Goal: Transaction & Acquisition: Purchase product/service

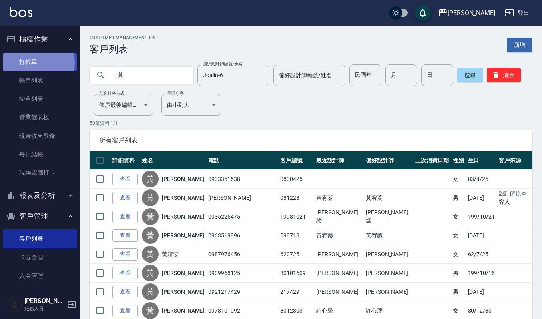
click at [32, 62] on link "打帳單" at bounding box center [40, 62] width 74 height 18
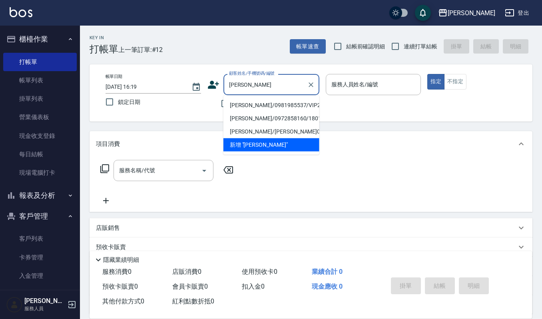
type input "[PERSON_NAME]/0981985537/VIP2491"
type input "Ruby-17"
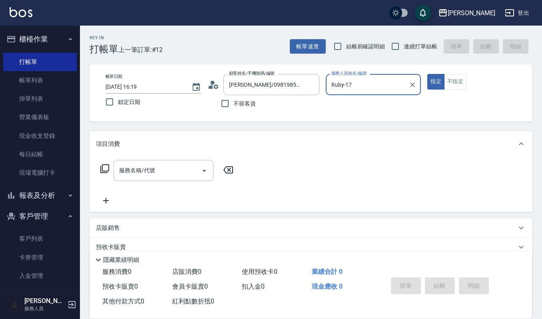
click at [138, 173] on input "服務名稱/代號" at bounding box center [157, 170] width 81 height 14
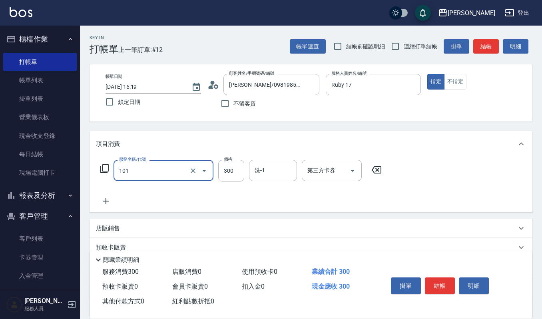
type input "一般洗髮(101)"
type input "270"
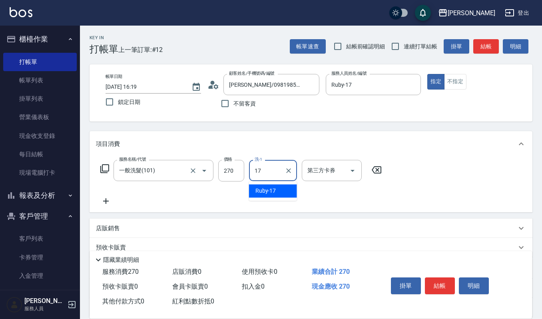
type input "Ruby-17"
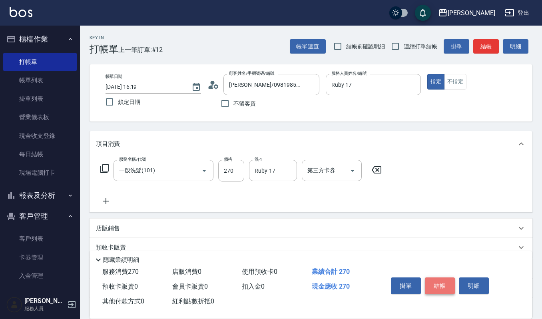
drag, startPoint x: 447, startPoint y: 281, endPoint x: 440, endPoint y: 278, distance: 7.1
click at [446, 282] on button "結帳" at bounding box center [440, 285] width 30 height 17
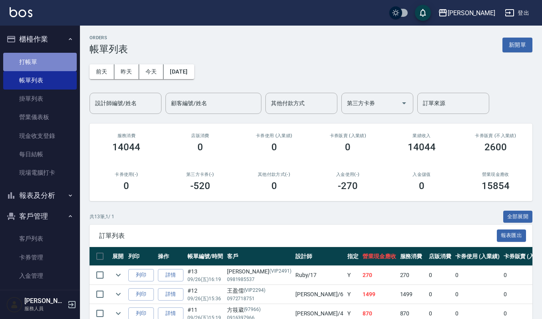
click at [48, 58] on link "打帳單" at bounding box center [40, 62] width 74 height 18
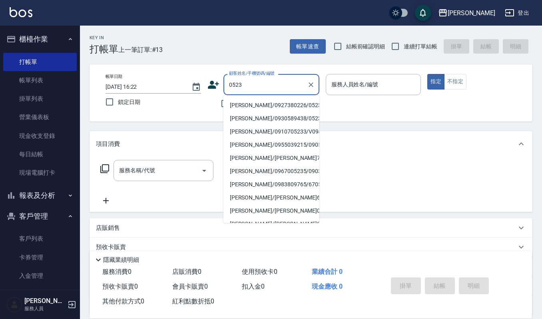
type input "[PERSON_NAME]/0927380226/0523"
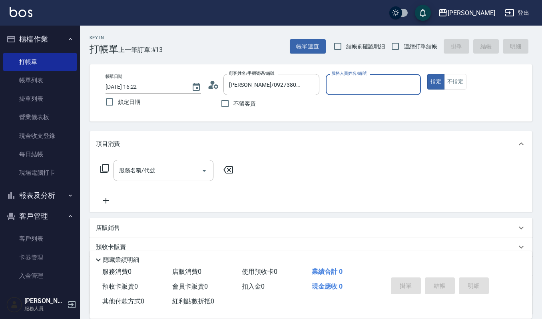
type input "Ruby-17"
click at [427, 74] on button "指定" at bounding box center [435, 82] width 17 height 16
type button "true"
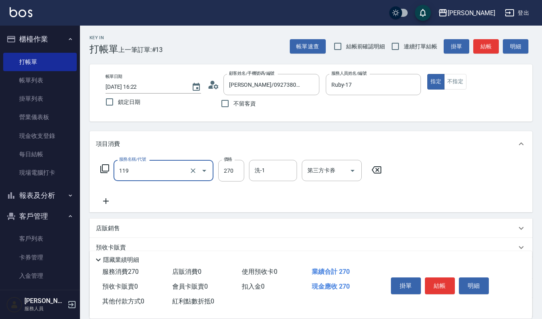
type input "使用一般洗髮卡(119)"
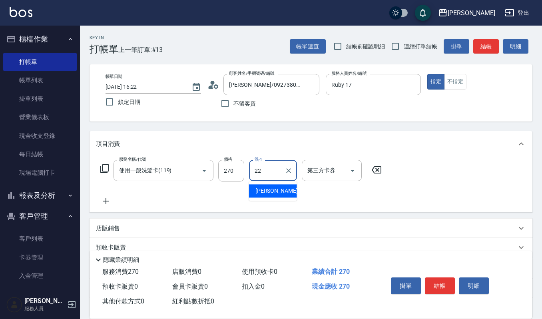
type input "[PERSON_NAME]-22"
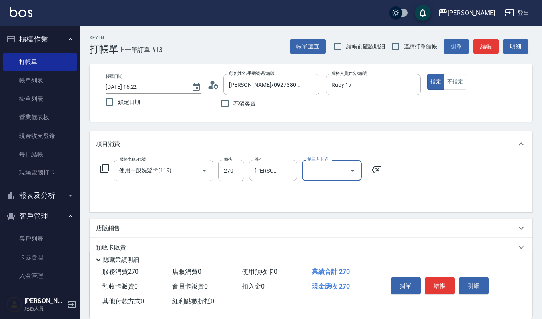
click at [355, 169] on icon "Open" at bounding box center [353, 171] width 10 height 10
drag, startPoint x: 326, startPoint y: 199, endPoint x: 356, endPoint y: 194, distance: 30.3
click at [326, 200] on span "舊有卡券" at bounding box center [332, 203] width 60 height 13
type input "舊有卡券"
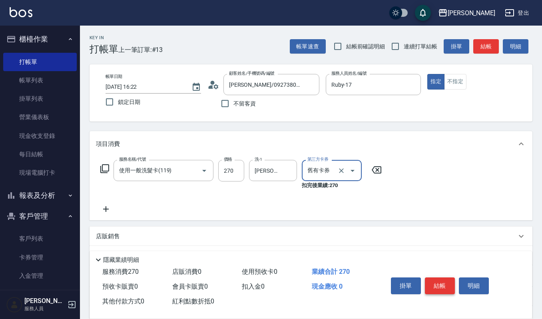
click at [441, 284] on button "結帳" at bounding box center [440, 285] width 30 height 17
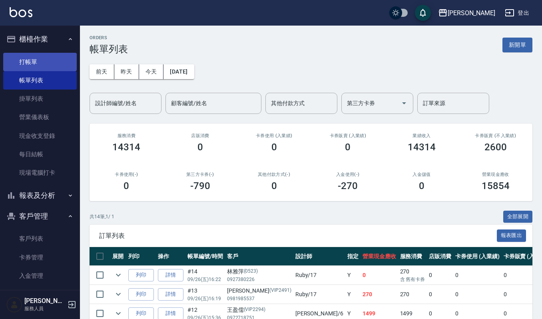
click at [20, 59] on link "打帳單" at bounding box center [40, 62] width 74 height 18
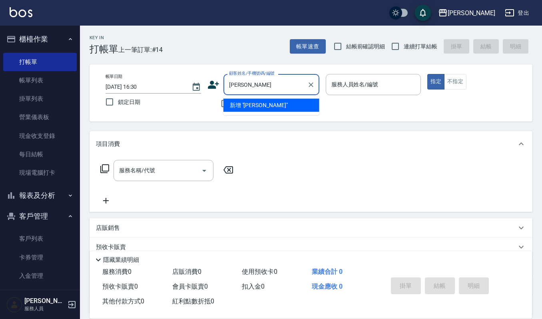
click at [305, 101] on li "新增 "[PERSON_NAME]"" at bounding box center [271, 105] width 96 height 13
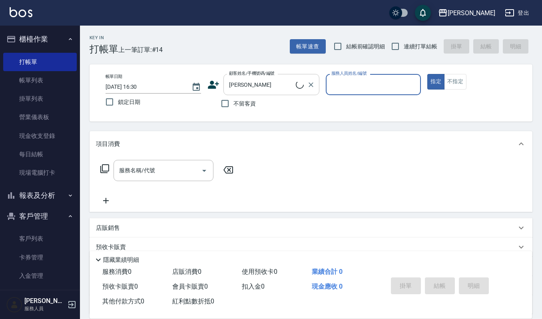
click at [294, 92] on div "[PERSON_NAME]姓名/手機號碼/編號" at bounding box center [271, 84] width 96 height 21
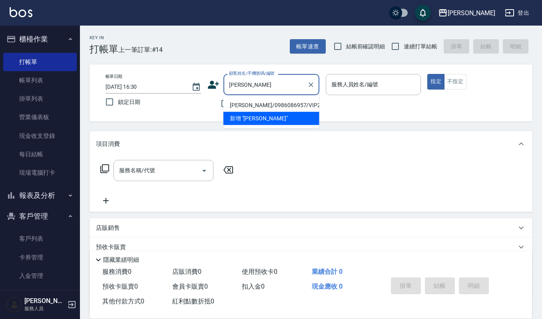
click at [231, 106] on li "[PERSON_NAME]/0986086957/VIP2381" at bounding box center [271, 105] width 96 height 13
type input "[PERSON_NAME]/0986086957/VIP2381"
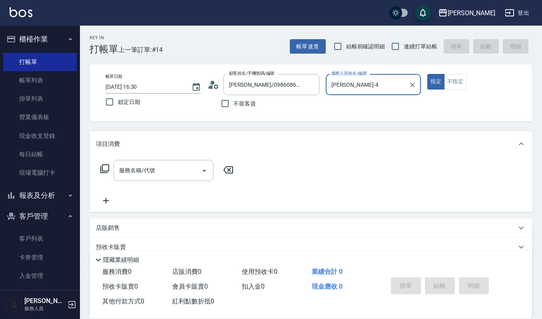
type input "[PERSON_NAME]-4"
click at [172, 157] on div "項目消費" at bounding box center [311, 144] width 443 height 26
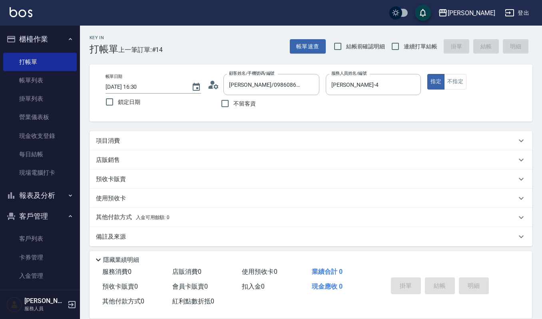
click at [169, 133] on div "項目消費" at bounding box center [311, 140] width 443 height 19
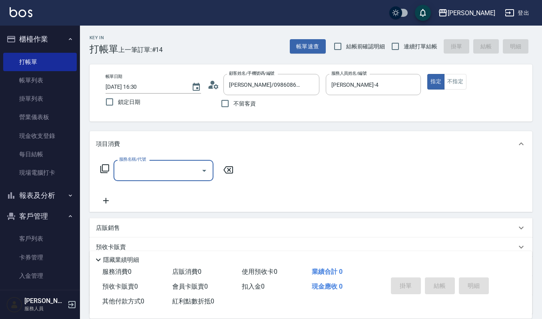
scroll to position [0, 0]
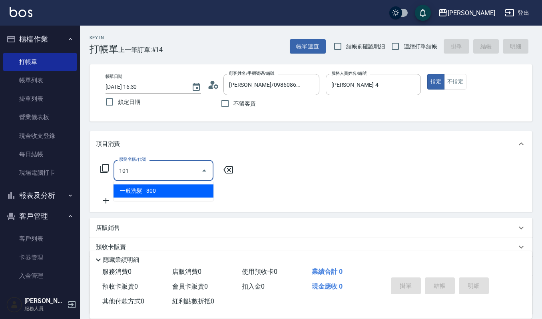
type input "一般洗髮(101)"
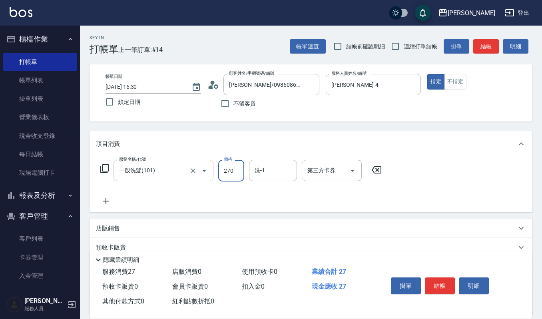
type input "270"
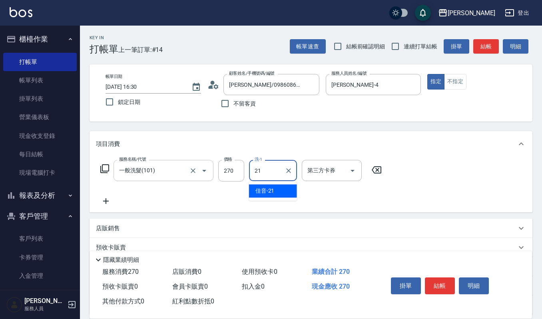
type input "佳音-21"
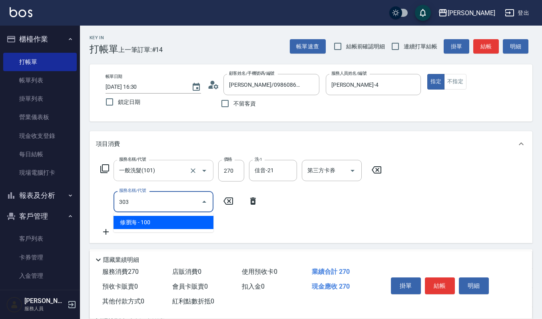
type input "修瀏海(303)"
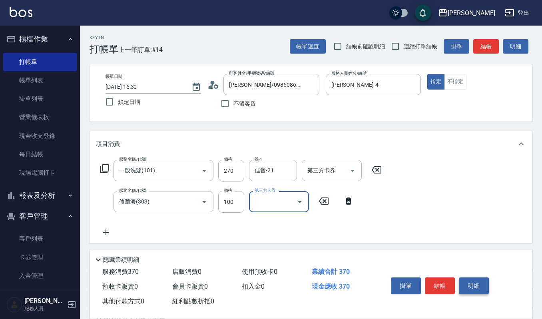
click at [483, 287] on button "明細" at bounding box center [474, 285] width 30 height 17
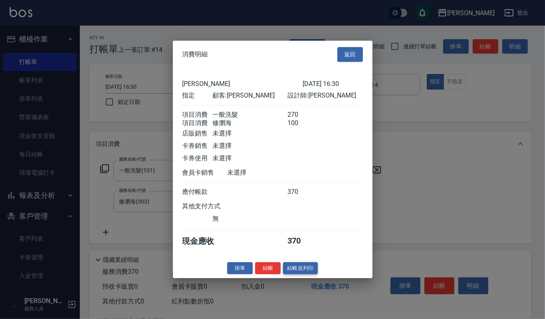
click at [315, 273] on button "結帳並列印" at bounding box center [300, 268] width 35 height 12
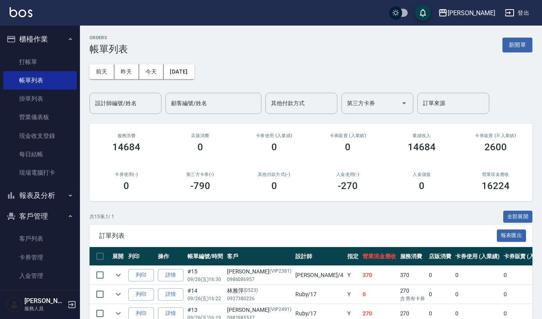
scroll to position [53, 0]
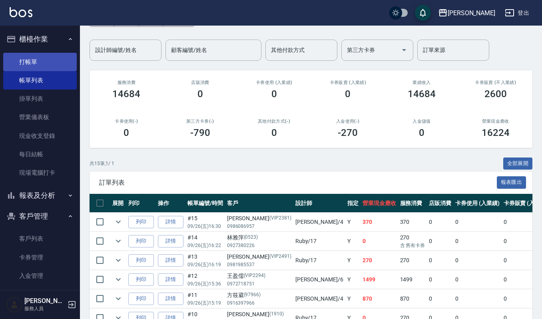
click at [39, 63] on link "打帳單" at bounding box center [40, 62] width 74 height 18
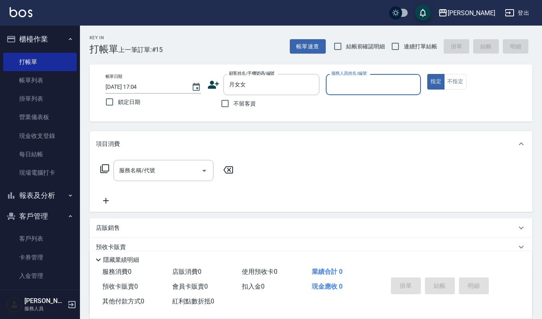
click at [246, 68] on div "帳單日期 [DATE] 17:04 鎖定日期 顧客姓名/手機號碼/編號 月女女 顧客姓名/手機號碼/編號 不留客資 服務人員姓名/編號 服務人員姓名/編號 指…" at bounding box center [311, 92] width 443 height 57
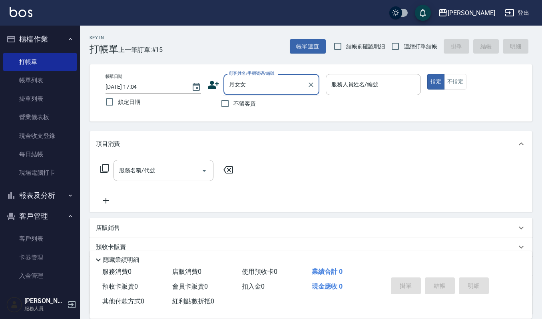
click at [246, 81] on input "月女女" at bounding box center [265, 85] width 77 height 14
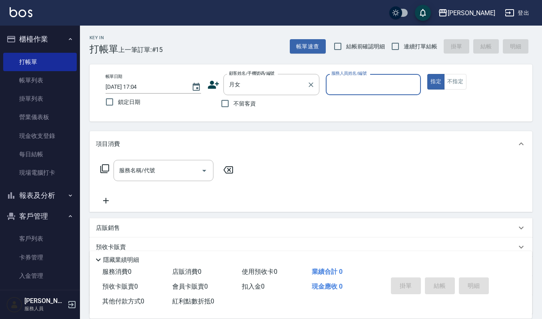
click at [245, 76] on label "顧客姓名/手機號碼/編號" at bounding box center [252, 73] width 46 height 6
click at [245, 78] on input "月女" at bounding box center [265, 85] width 77 height 14
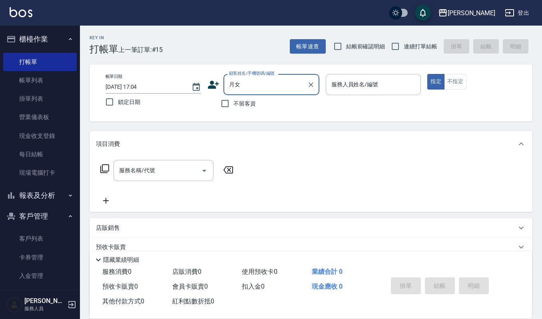
click at [245, 82] on input "月女" at bounding box center [265, 85] width 77 height 14
click at [246, 107] on li "黃月女/0985969994/VIP3845" at bounding box center [271, 105] width 96 height 13
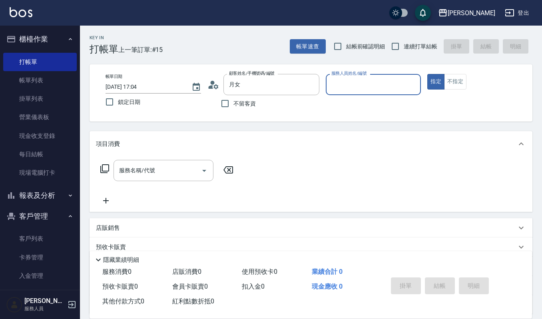
type input "黃月女/0985969994/VIP3845"
type input "[PERSON_NAME]-4"
drag, startPoint x: 141, startPoint y: 151, endPoint x: 141, endPoint y: 157, distance: 6.4
click at [141, 151] on div "項目消費" at bounding box center [311, 144] width 443 height 26
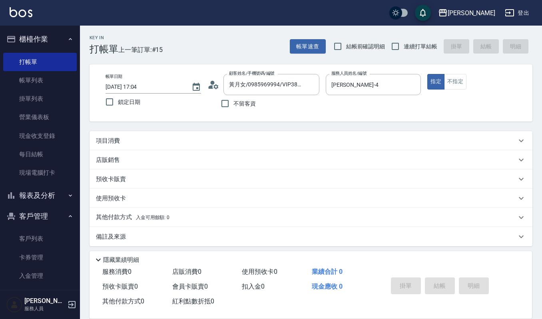
click at [146, 146] on div "項目消費" at bounding box center [311, 140] width 443 height 19
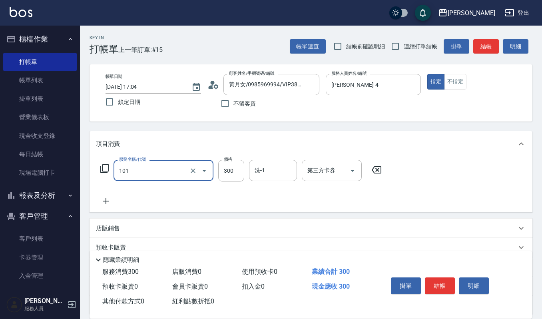
type input "一般洗髮(101)"
type input "270"
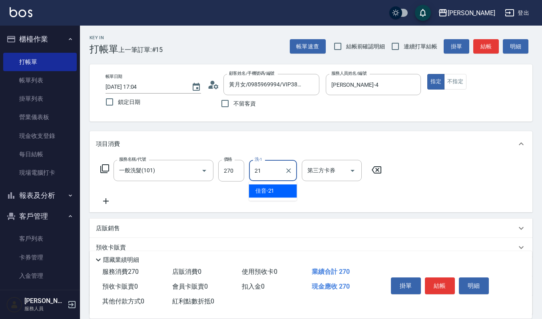
type input "佳音-21"
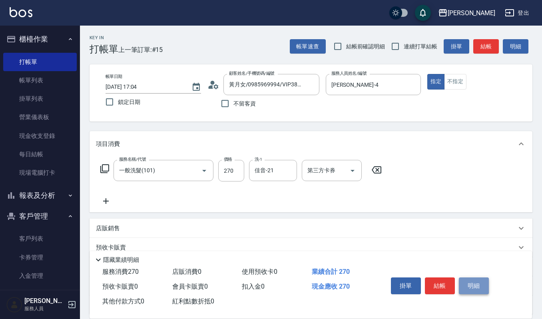
drag, startPoint x: 472, startPoint y: 289, endPoint x: 458, endPoint y: 285, distance: 15.0
click at [472, 290] on button "明細" at bounding box center [474, 285] width 30 height 17
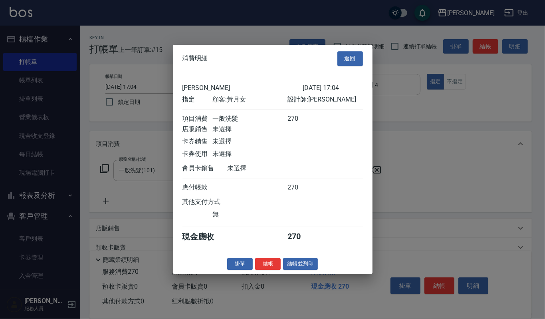
click at [313, 274] on div "消費明細 返回 上越[PERSON_NAME] [DATE] 17:04 指定 顧客: 黃月女 設計師: [PERSON_NAME] 項目消費 一般洗髮 27…" at bounding box center [273, 159] width 200 height 229
click at [313, 270] on button "結帳並列印" at bounding box center [300, 264] width 35 height 12
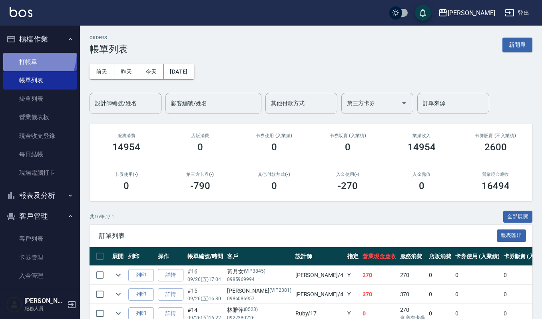
click at [19, 53] on link "打帳單" at bounding box center [40, 62] width 74 height 18
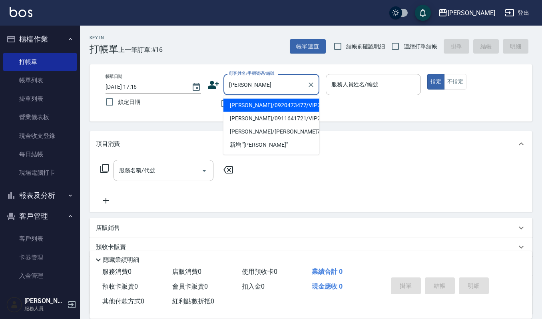
click at [307, 107] on li "[PERSON_NAME]/0920473477/VIP2337" at bounding box center [271, 105] width 96 height 13
type input "[PERSON_NAME]/0920473477/VIP2337"
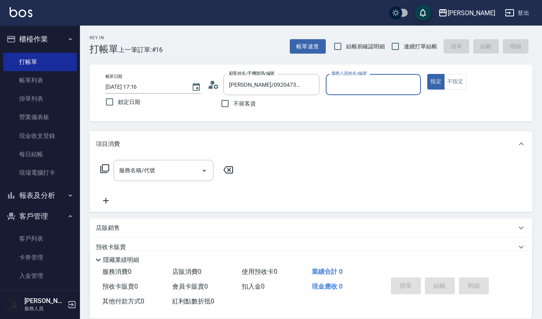
type input "[PERSON_NAME]-4"
click at [144, 169] on input "服務名稱/代號" at bounding box center [157, 170] width 81 height 14
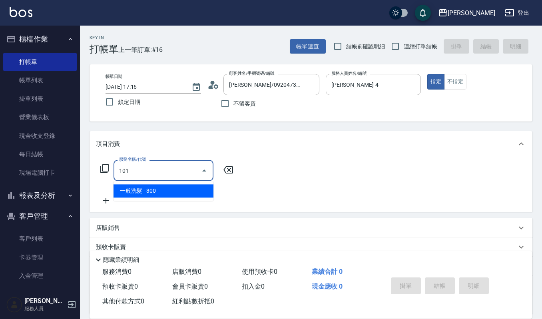
type input "一般洗髮(101)"
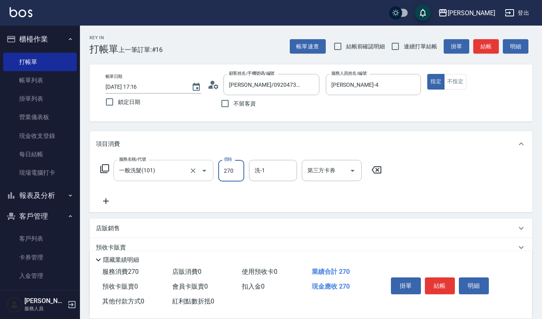
type input "270"
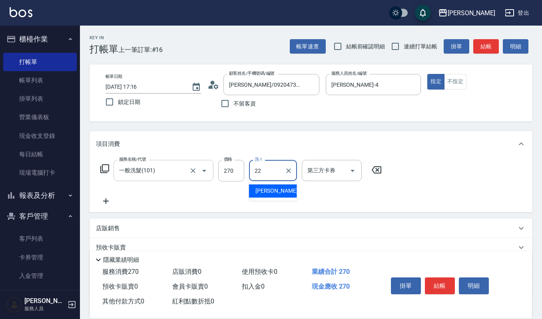
type input "[PERSON_NAME]-22"
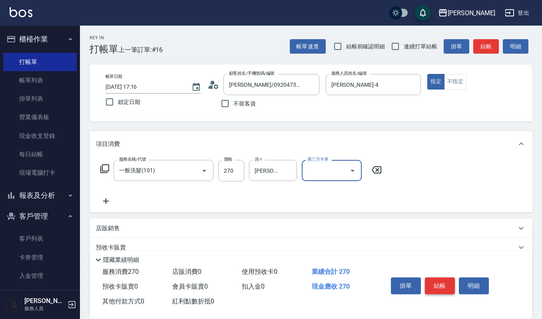
click at [432, 285] on button "結帳" at bounding box center [440, 285] width 30 height 17
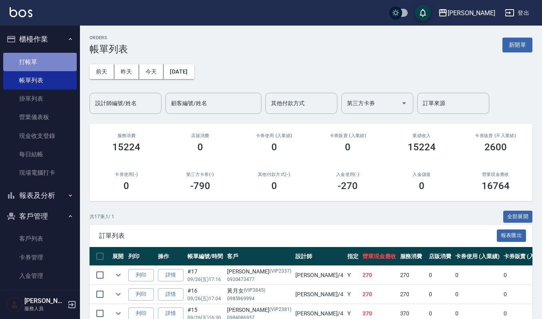
click at [62, 57] on link "打帳單" at bounding box center [40, 62] width 74 height 18
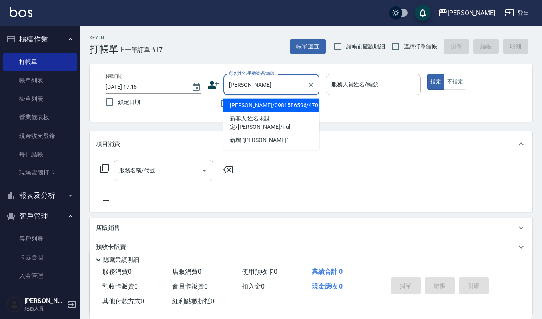
click at [282, 109] on li "[PERSON_NAME]/0981586596/470208" at bounding box center [271, 105] width 96 height 13
type input "[PERSON_NAME]/0981586596/470208"
type input "[PERSON_NAME]-4"
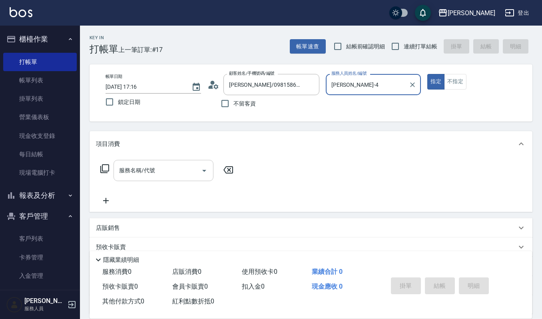
click at [179, 162] on div "服務名稱/代號" at bounding box center [163, 170] width 100 height 21
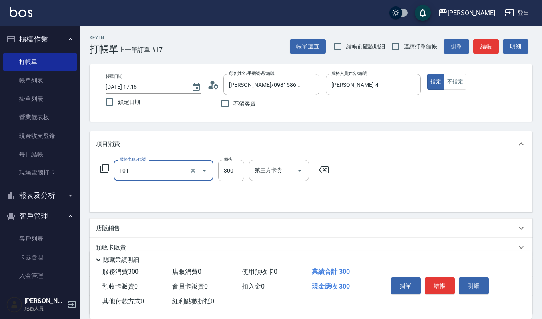
type input "一般洗髮(101)"
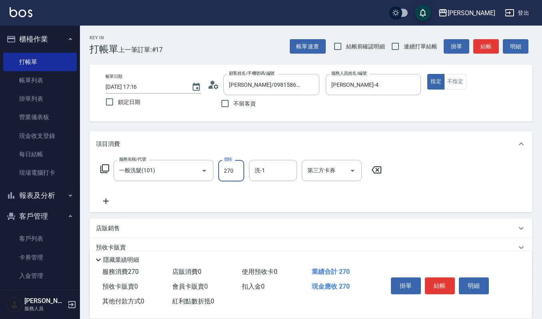
type input "270"
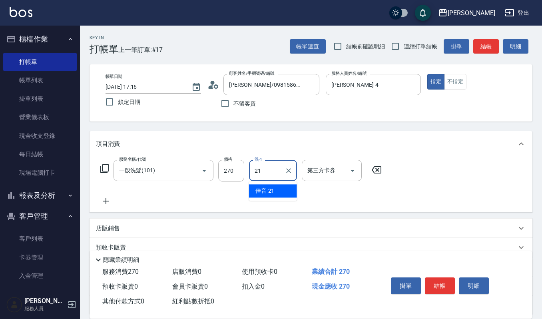
type input "佳音-21"
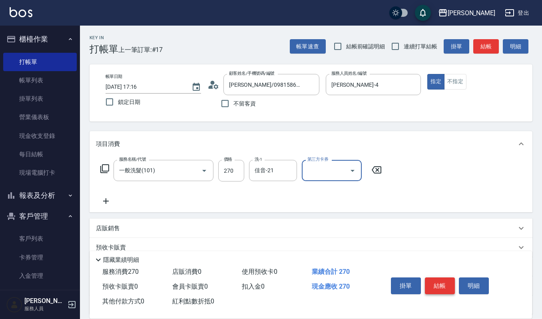
click at [437, 277] on button "結帳" at bounding box center [440, 285] width 30 height 17
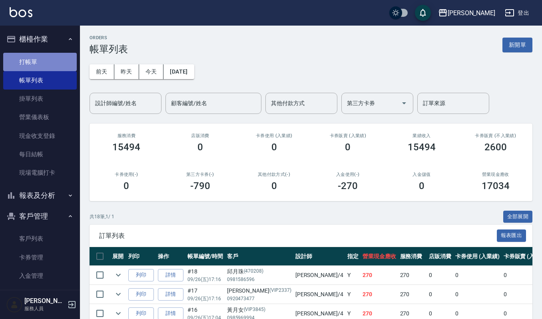
click at [61, 56] on link "打帳單" at bounding box center [40, 62] width 74 height 18
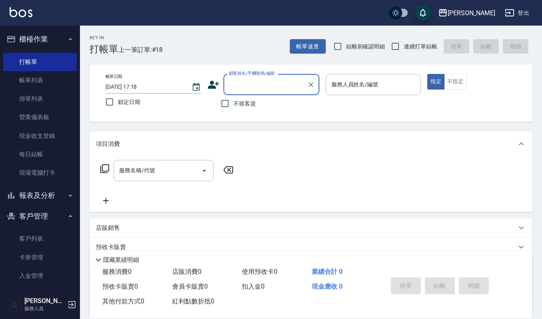
click at [263, 77] on div "顧客姓名/手機號碼/編號" at bounding box center [271, 84] width 96 height 21
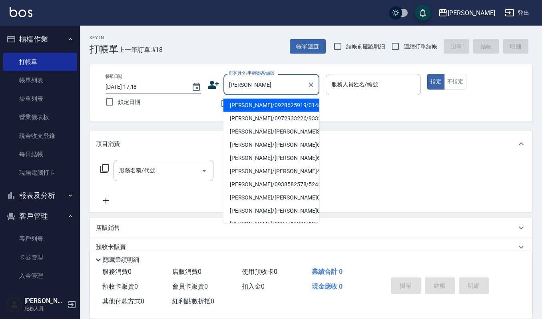
click at [273, 109] on li "[PERSON_NAME]/0928625919/01481" at bounding box center [271, 105] width 96 height 13
type input "[PERSON_NAME]/0928625919/01481"
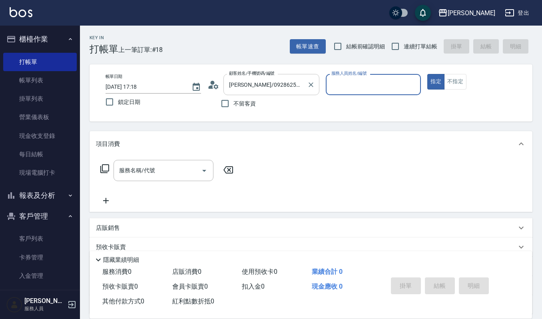
type input "Joalin-6"
click at [167, 173] on input "服務名稱/代號" at bounding box center [157, 170] width 81 height 14
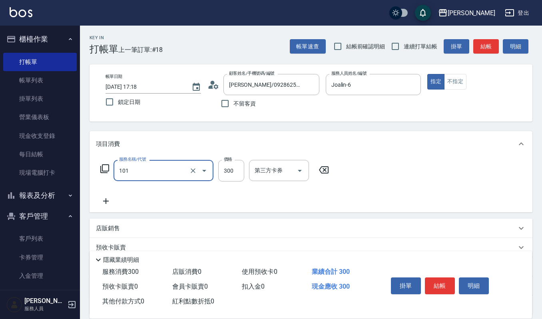
type input "一般洗髮(101)"
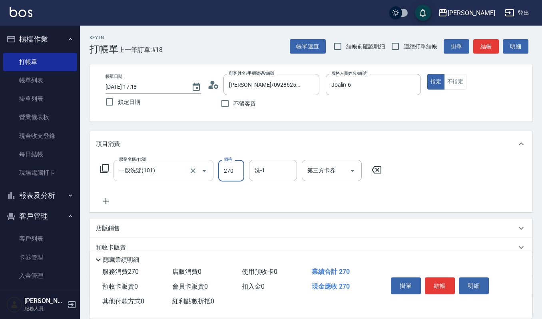
type input "270"
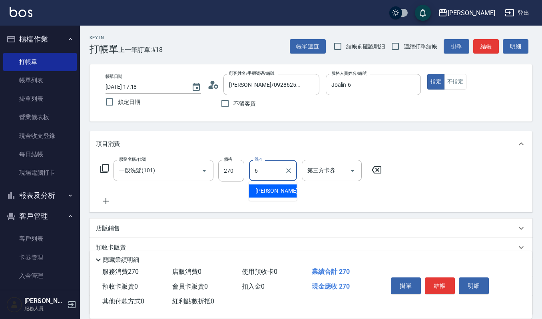
type input "Joalin-6"
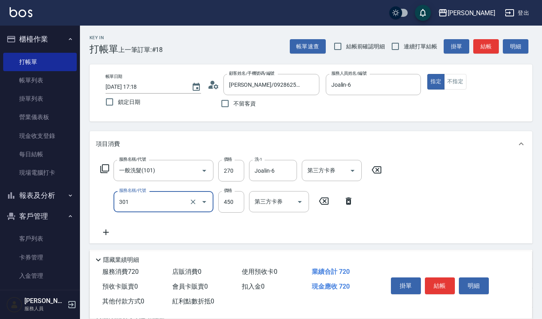
type input "創意剪髮(301)"
type input "405"
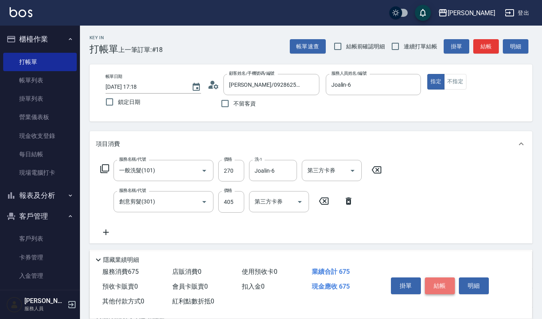
click at [442, 283] on button "結帳" at bounding box center [440, 285] width 30 height 17
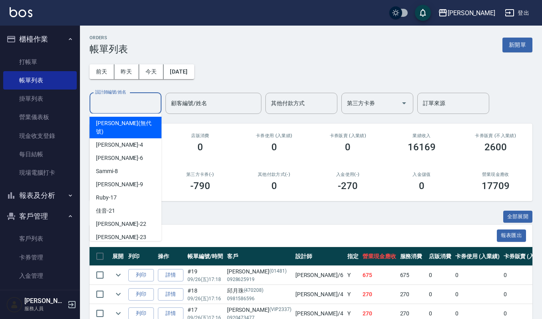
click at [117, 96] on input "設計師編號/姓名" at bounding box center [125, 103] width 65 height 14
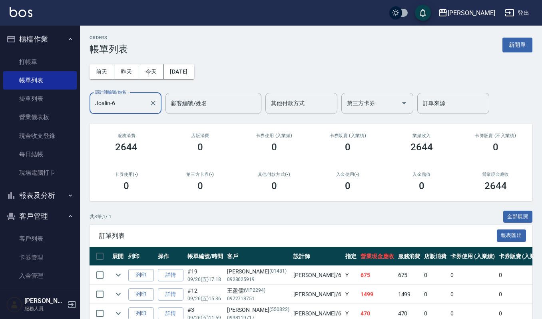
scroll to position [44, 0]
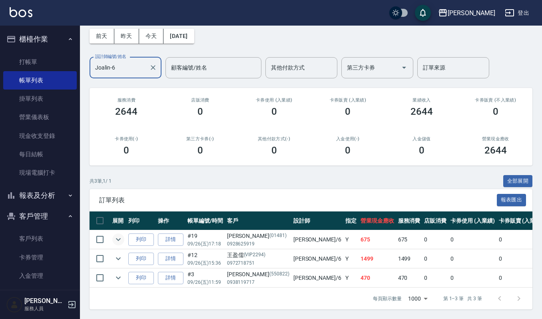
type input "Joalin-6"
click at [117, 238] on icon "expand row" at bounding box center [118, 239] width 5 height 3
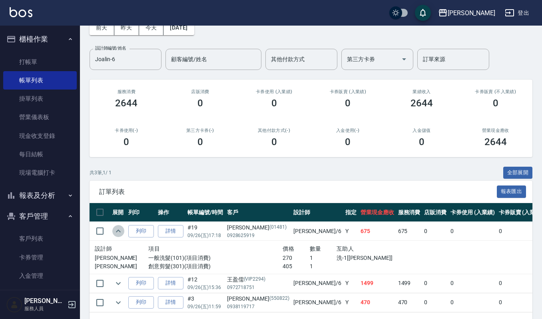
click at [117, 231] on icon "expand row" at bounding box center [118, 230] width 5 height 3
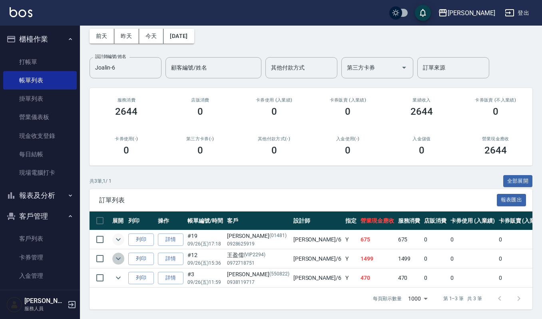
click at [118, 254] on icon "expand row" at bounding box center [118, 259] width 10 height 10
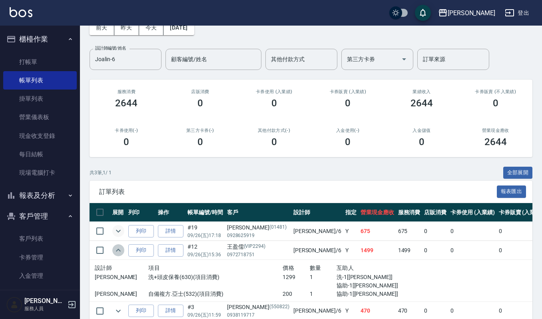
click at [118, 250] on icon "expand row" at bounding box center [118, 250] width 10 height 10
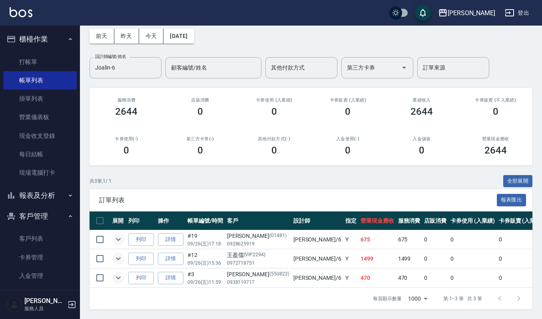
click at [117, 273] on icon "expand row" at bounding box center [118, 278] width 10 height 10
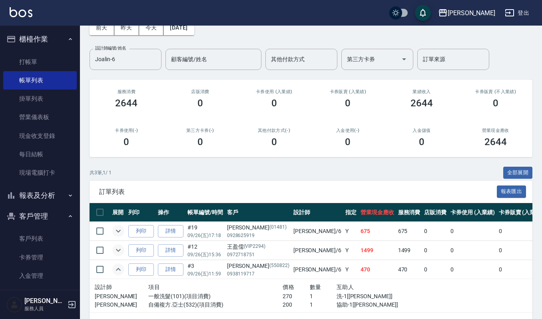
click at [119, 247] on icon "expand row" at bounding box center [118, 250] width 10 height 10
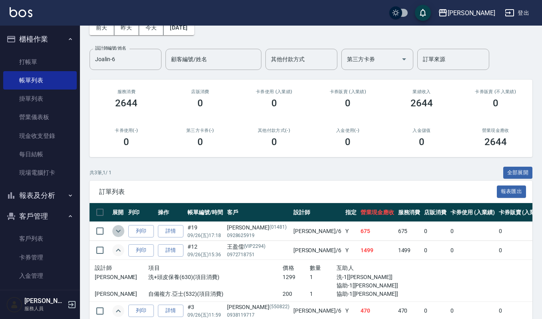
click at [115, 233] on icon "expand row" at bounding box center [118, 231] width 10 height 10
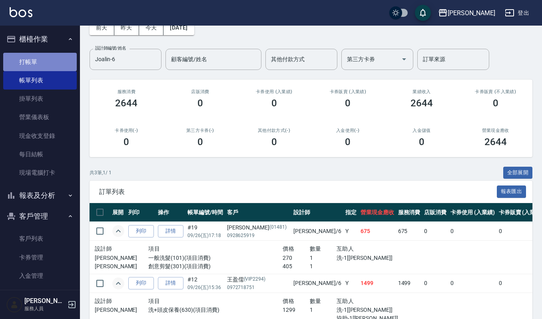
click at [42, 63] on link "打帳單" at bounding box center [40, 62] width 74 height 18
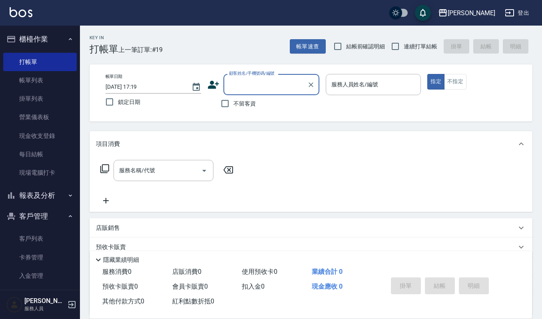
click at [248, 83] on input "顧客姓名/手機號碼/編號" at bounding box center [265, 85] width 77 height 14
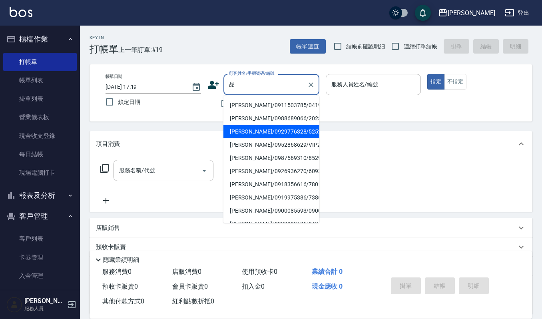
click at [261, 131] on li "[PERSON_NAME]/0929776328/525221" at bounding box center [271, 131] width 96 height 13
type input "[PERSON_NAME]/0929776328/525221"
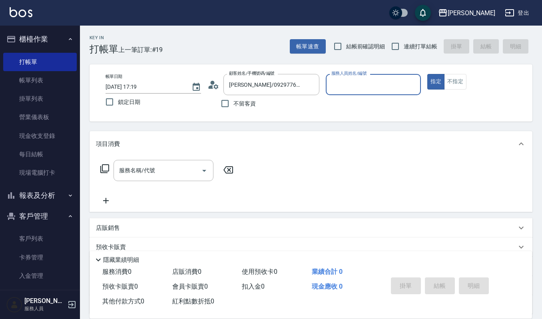
type input "[PERSON_NAME]-9"
click at [412, 85] on icon "Clear" at bounding box center [412, 85] width 8 height 8
type input "Joalin-6"
type button "true"
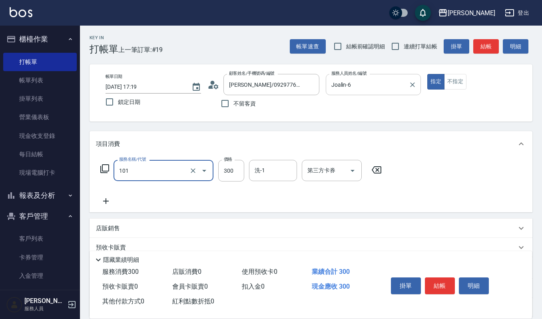
type input "一般洗髮(101)"
type input "270"
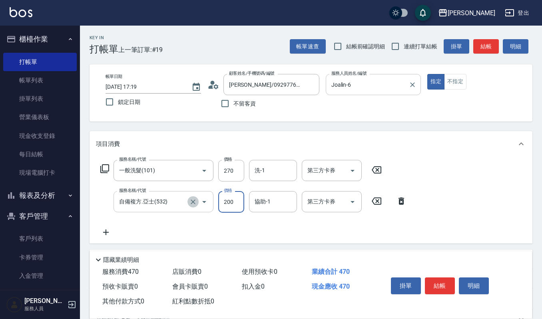
click at [195, 201] on icon "Clear" at bounding box center [193, 202] width 8 height 8
type input "自備複方.亞士(532)"
click at [195, 201] on icon "Clear" at bounding box center [193, 202] width 8 height 8
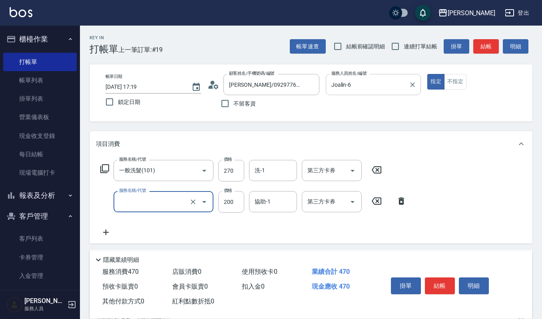
click at [161, 199] on input "服務名稱/代號" at bounding box center [152, 202] width 70 height 14
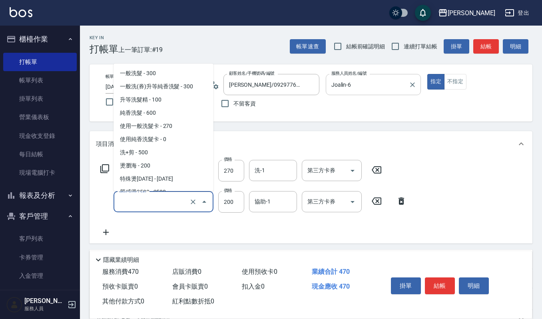
scroll to position [649, 0]
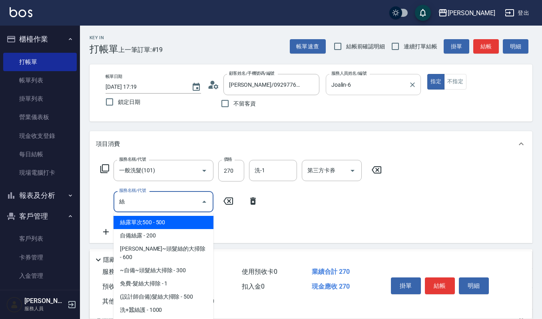
click at [167, 237] on span "自備絲露 - 200" at bounding box center [163, 235] width 100 height 13
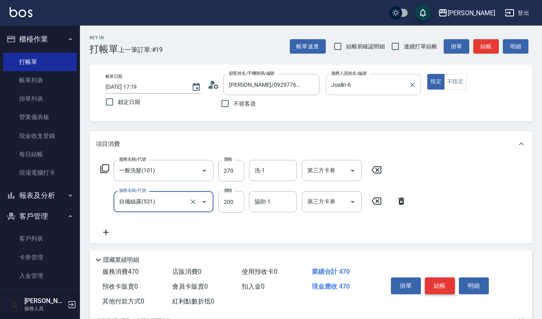
type input "自備絲露(531)"
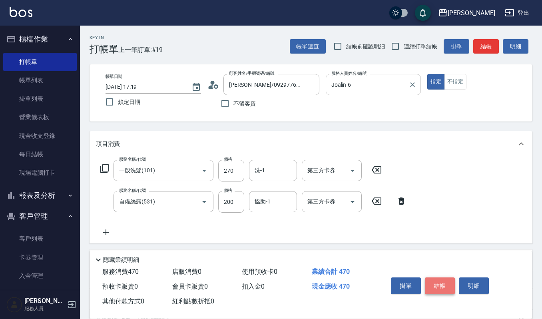
click at [437, 287] on button "結帳" at bounding box center [440, 285] width 30 height 17
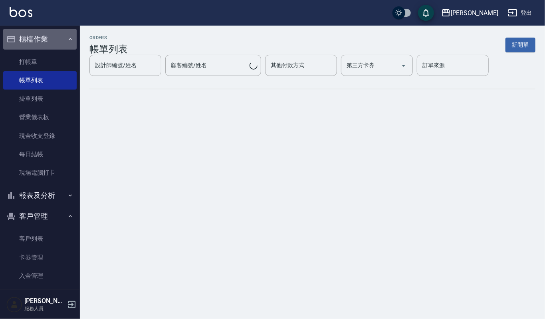
click at [50, 39] on button "櫃檯作業" at bounding box center [40, 39] width 74 height 21
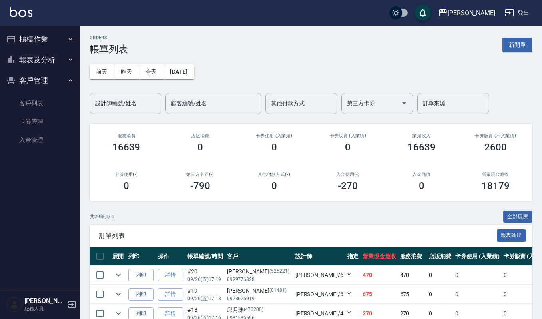
click at [51, 58] on button "報表及分析" at bounding box center [40, 60] width 74 height 21
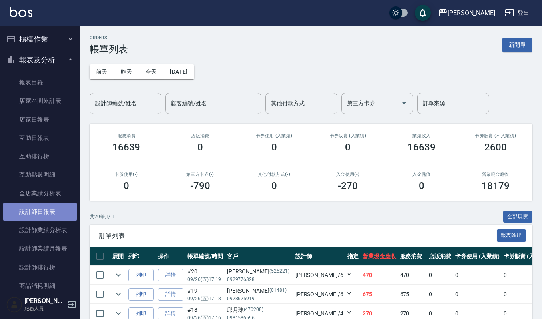
click at [53, 207] on link "設計師日報表" at bounding box center [40, 212] width 74 height 18
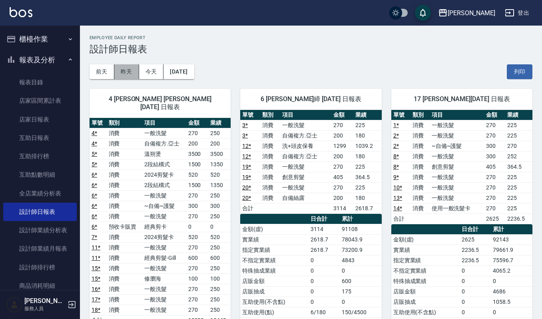
click at [125, 72] on button "昨天" at bounding box center [126, 71] width 25 height 15
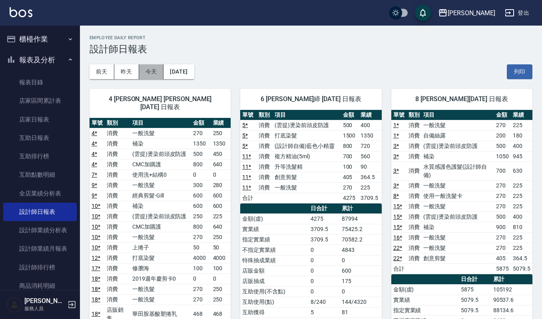
click at [149, 73] on button "今天" at bounding box center [151, 71] width 25 height 15
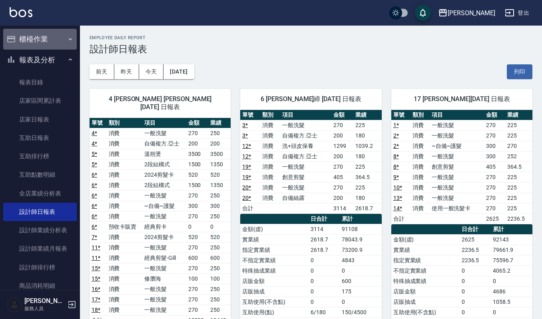
click at [50, 36] on button "櫃檯作業" at bounding box center [40, 39] width 74 height 21
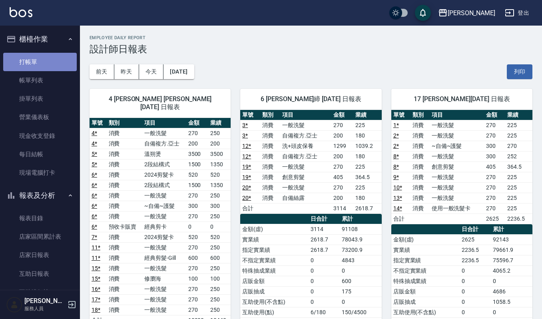
click at [52, 66] on link "打帳單" at bounding box center [40, 62] width 74 height 18
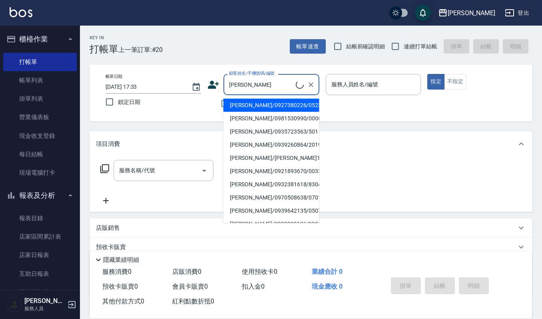
type input "[PERSON_NAME]/0927380226/0523"
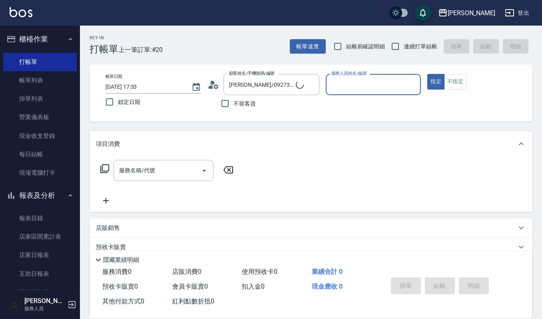
type input "Ruby-17"
click at [427, 74] on button "指定" at bounding box center [435, 82] width 17 height 16
type button "true"
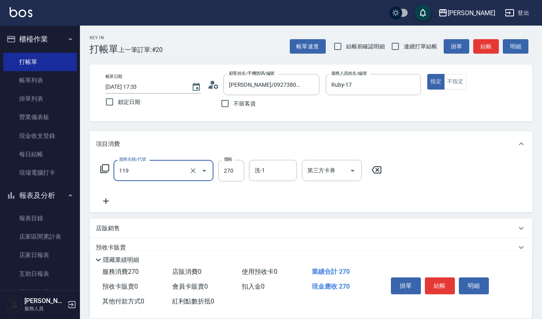
type input "使用一般洗髮卡(119)"
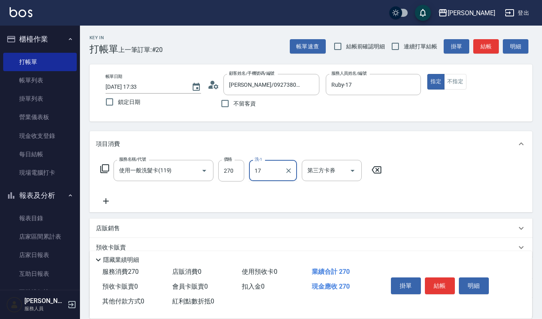
type input "Ruby-17"
click at [347, 170] on button "Open" at bounding box center [352, 170] width 13 height 13
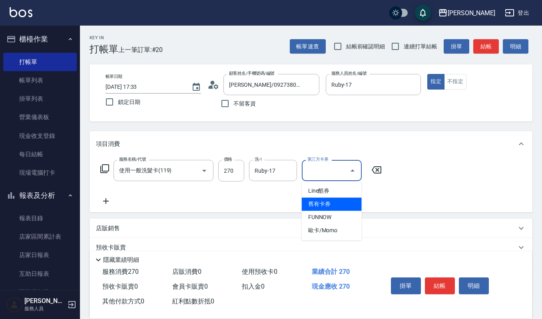
click at [325, 207] on span "舊有卡券" at bounding box center [332, 203] width 60 height 13
type input "舊有卡券"
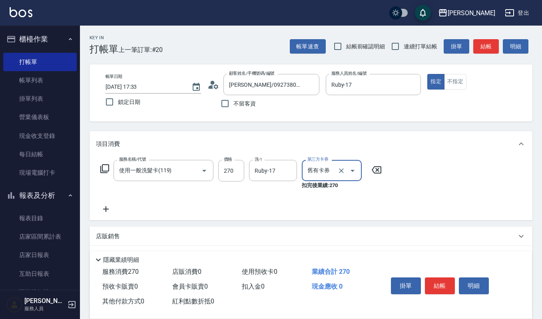
click at [104, 210] on icon at bounding box center [106, 209] width 20 height 10
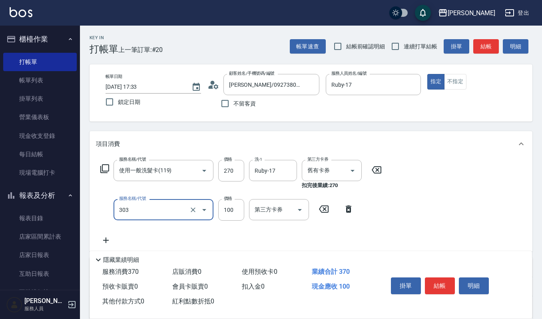
type input "修瀏海(303)"
type input "50"
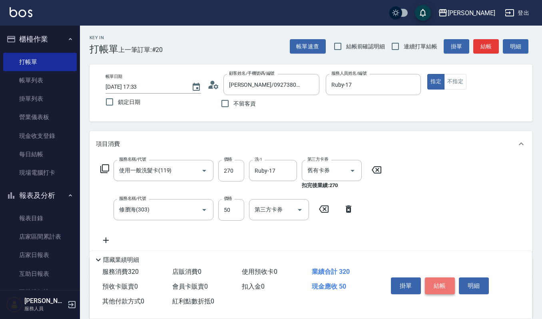
click at [438, 283] on button "結帳" at bounding box center [440, 285] width 30 height 17
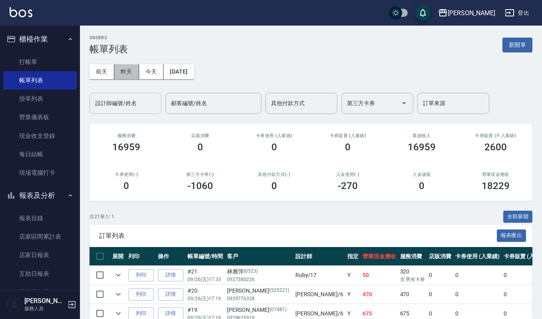
click at [115, 66] on button "昨天" at bounding box center [126, 71] width 25 height 15
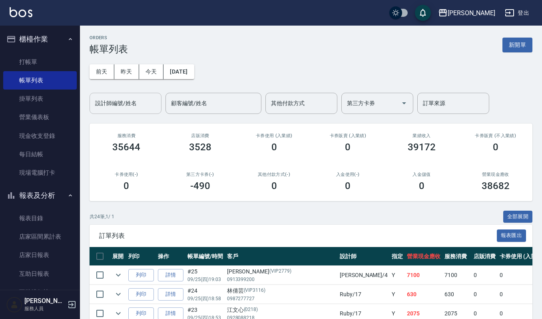
click at [120, 101] on input "設計師編號/姓名" at bounding box center [125, 103] width 65 height 14
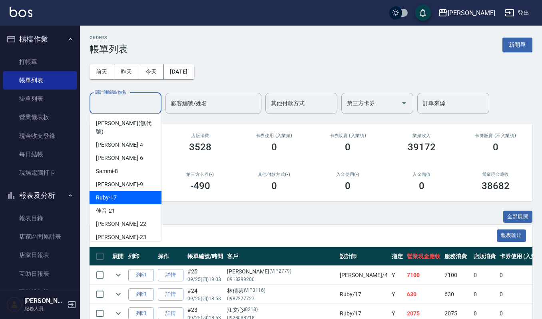
click at [119, 191] on div "Ruby -17" at bounding box center [126, 197] width 72 height 13
type input "Ruby-17"
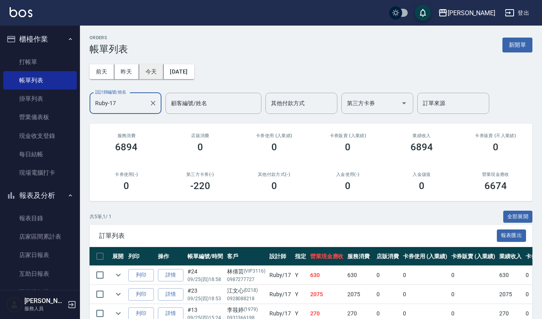
click at [151, 73] on button "今天" at bounding box center [151, 71] width 25 height 15
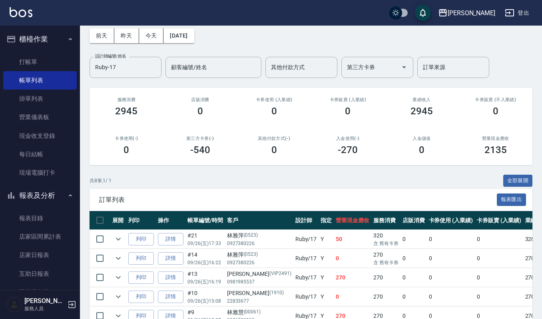
scroll to position [35, 0]
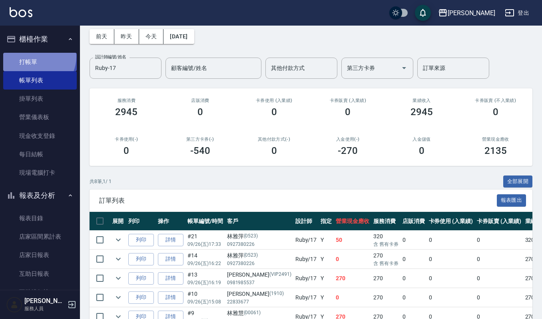
click at [35, 56] on link "打帳單" at bounding box center [40, 62] width 74 height 18
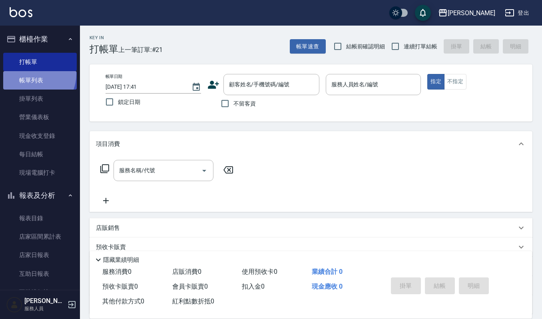
click at [29, 74] on link "帳單列表" at bounding box center [40, 80] width 74 height 18
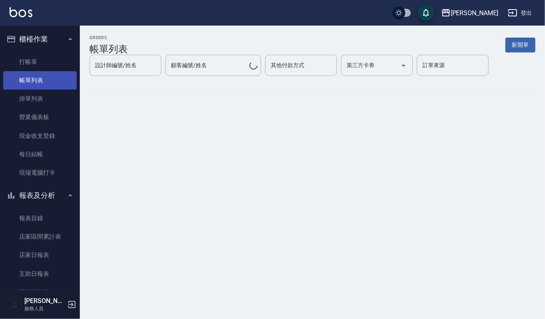
click at [34, 80] on link "帳單列表" at bounding box center [40, 80] width 74 height 18
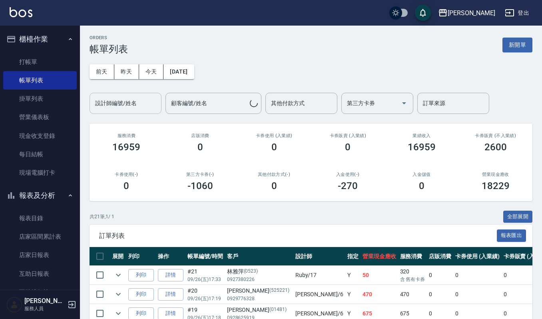
drag, startPoint x: 109, startPoint y: 104, endPoint x: 117, endPoint y: 112, distance: 11.0
click at [115, 106] on input "設計師編號/姓名" at bounding box center [125, 103] width 65 height 14
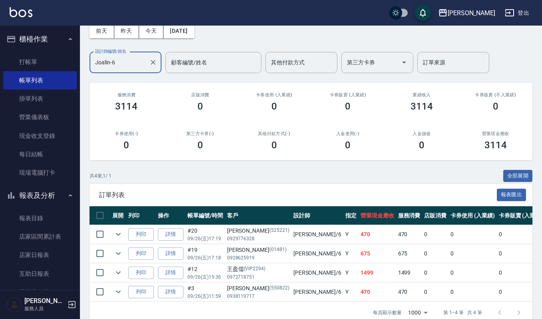
scroll to position [64, 0]
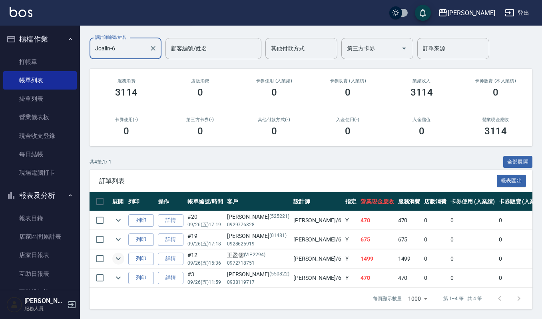
type input "Joalin-6"
click at [115, 254] on icon "expand row" at bounding box center [118, 259] width 10 height 10
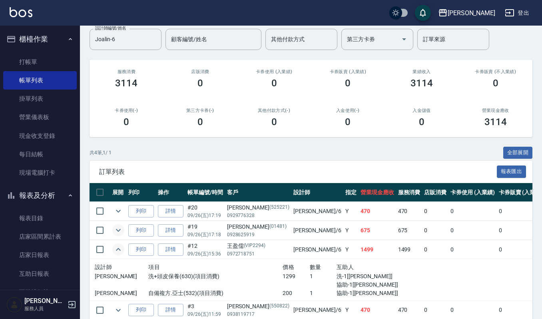
click at [122, 229] on icon "expand row" at bounding box center [118, 230] width 10 height 10
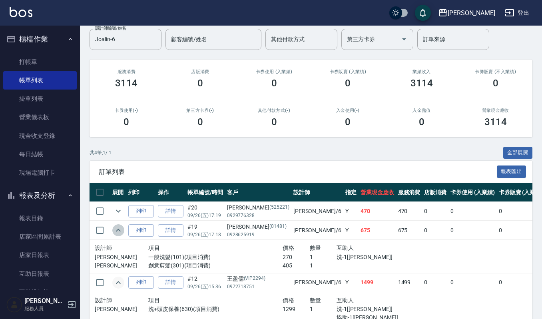
click at [122, 229] on icon "expand row" at bounding box center [118, 230] width 10 height 10
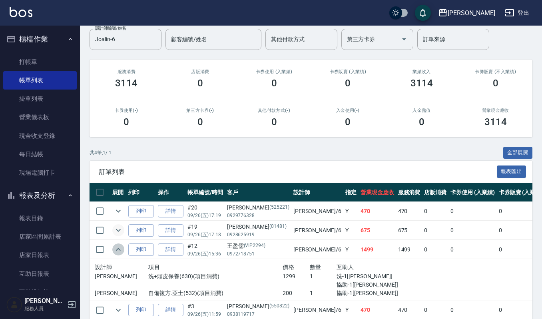
click at [118, 250] on icon "expand row" at bounding box center [118, 250] width 10 height 10
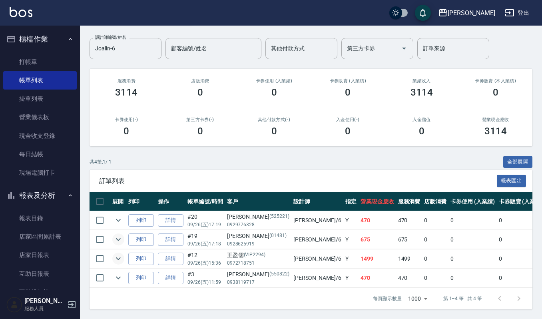
click at [123, 269] on td at bounding box center [118, 278] width 16 height 19
click at [117, 277] on icon "expand row" at bounding box center [118, 278] width 5 height 3
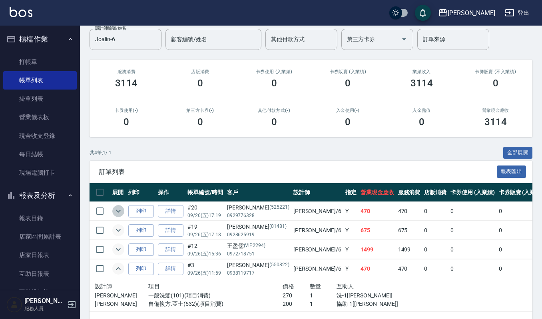
click at [115, 213] on icon "expand row" at bounding box center [118, 211] width 10 height 10
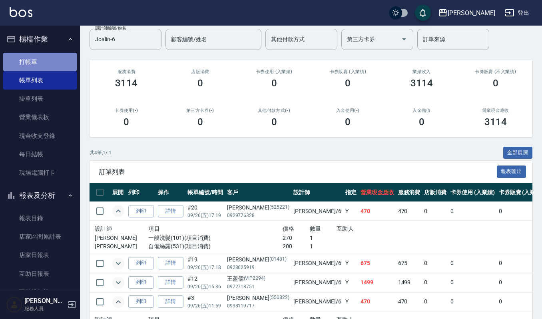
click at [56, 61] on link "打帳單" at bounding box center [40, 62] width 74 height 18
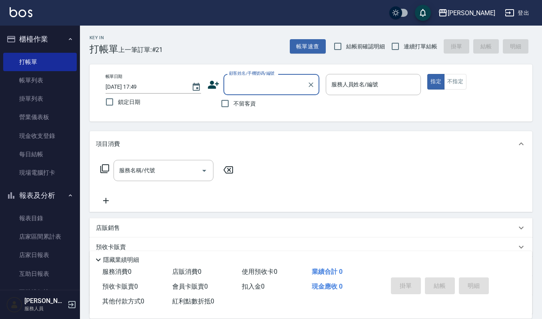
click at [34, 189] on button "報表及分析" at bounding box center [40, 195] width 74 height 21
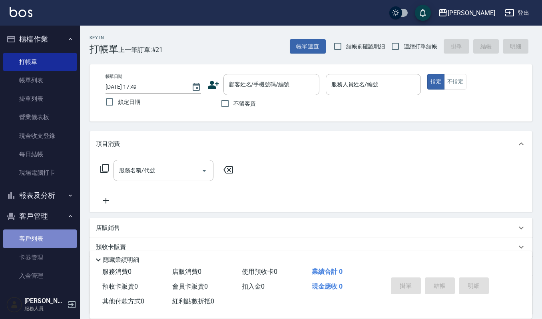
click at [45, 240] on link "客戶列表" at bounding box center [40, 238] width 74 height 18
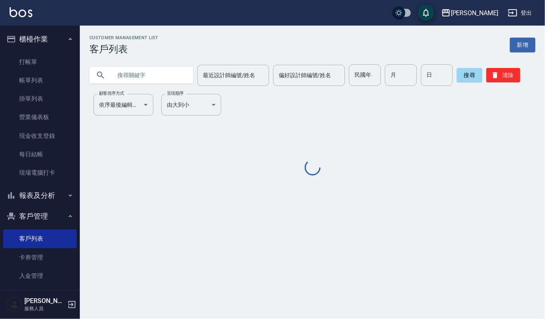
click at [160, 74] on input "text" at bounding box center [149, 75] width 75 height 22
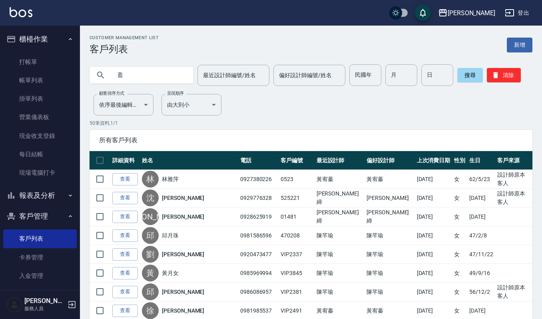
type input "盈"
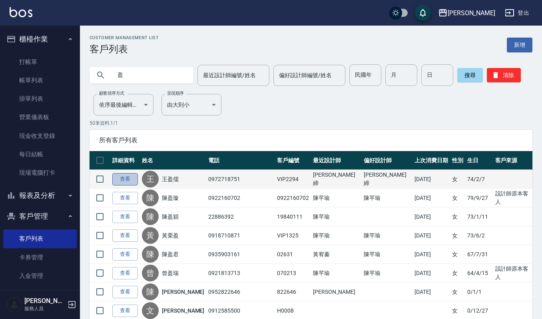
click at [137, 179] on link "查看" at bounding box center [125, 179] width 26 height 12
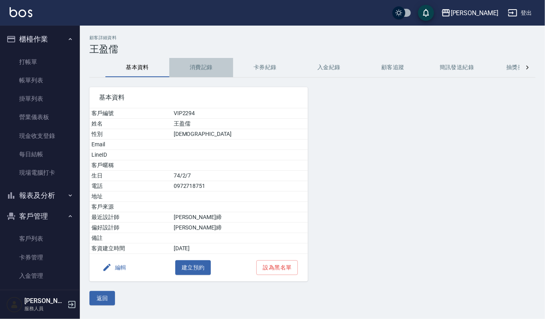
click at [198, 71] on button "消費記錄" at bounding box center [201, 67] width 64 height 19
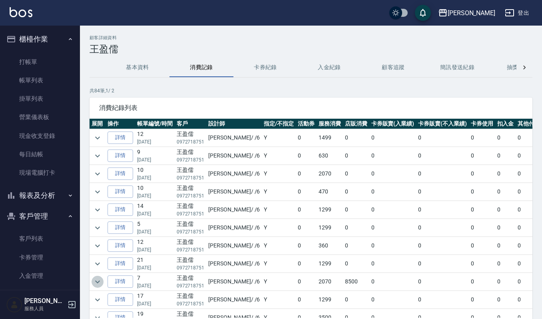
click at [95, 284] on icon "expand row" at bounding box center [98, 282] width 10 height 10
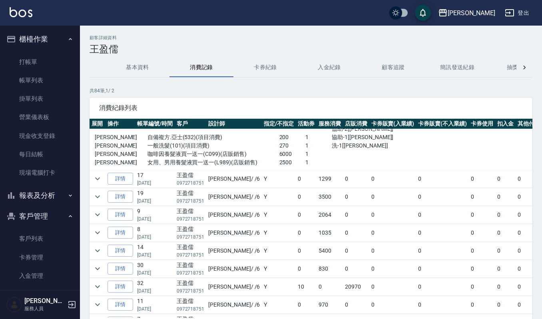
scroll to position [198, 0]
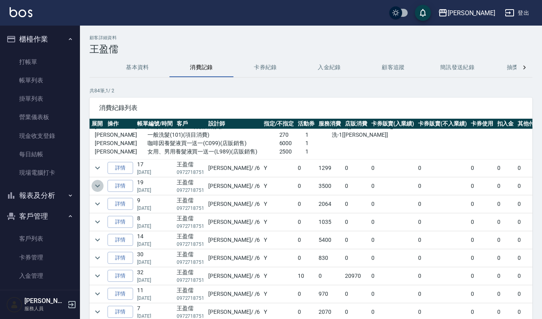
click at [101, 190] on icon "expand row" at bounding box center [98, 186] width 10 height 10
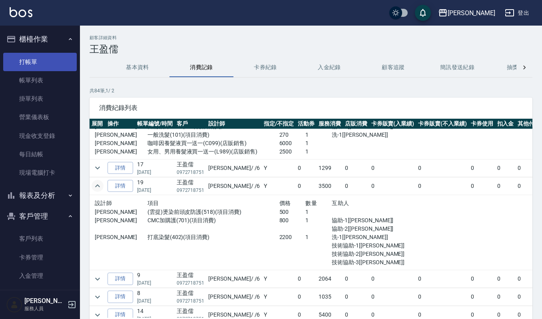
click at [53, 63] on link "打帳單" at bounding box center [40, 62] width 74 height 18
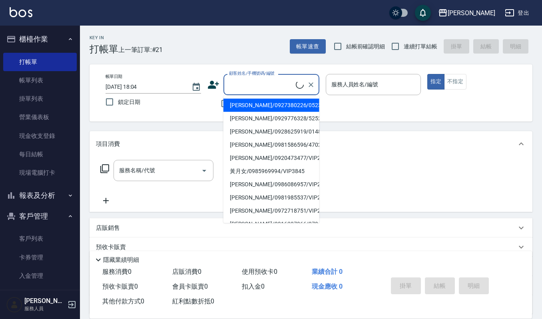
click at [238, 80] on input "顧客姓名/手機號碼/編號" at bounding box center [261, 85] width 69 height 14
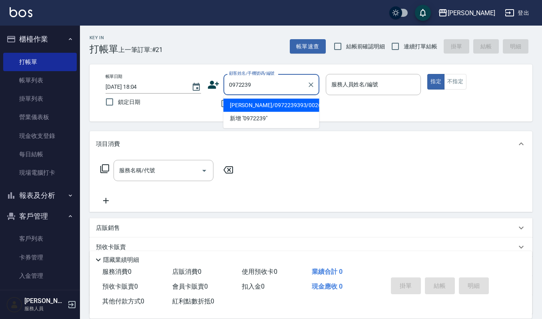
type input "[PERSON_NAME]/0972239393/00262"
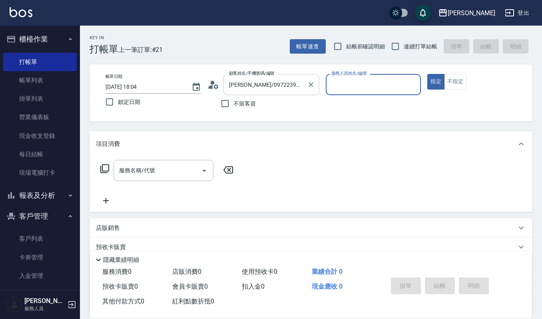
type input "[PERSON_NAME]-4"
click at [176, 169] on input "服務名稱/代號" at bounding box center [157, 170] width 81 height 14
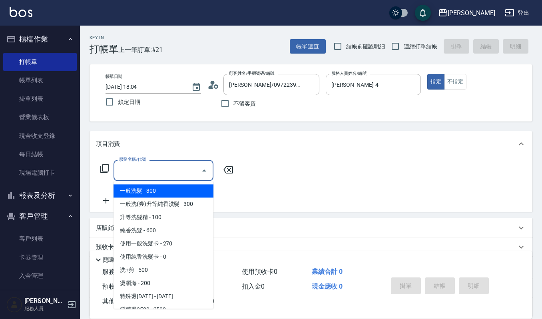
scroll to position [72, 0]
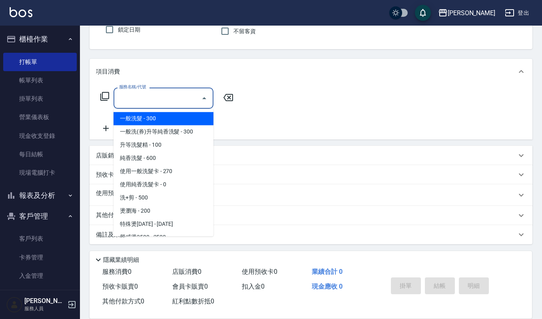
click at [260, 110] on div "服務名稱/代號 服務名稱/代號" at bounding box center [311, 111] width 443 height 55
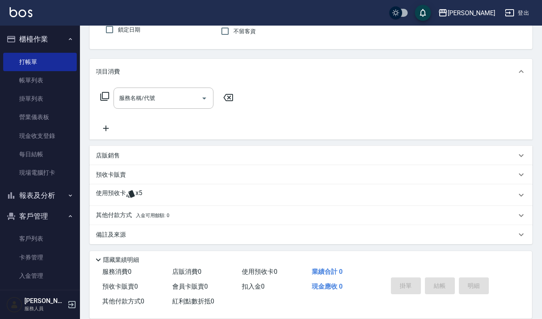
click at [105, 157] on p "店販銷售" at bounding box center [108, 155] width 24 height 8
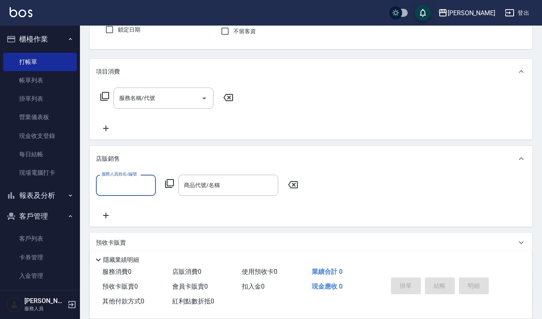
scroll to position [0, 0]
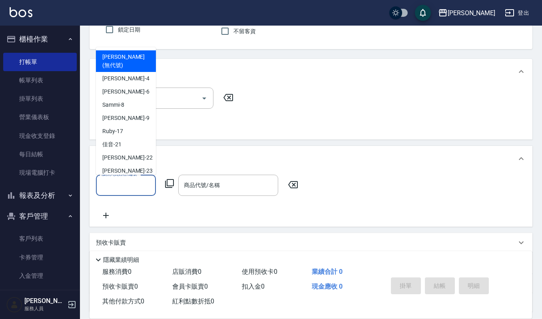
click at [138, 189] on input "服務人員姓名/編號" at bounding box center [125, 185] width 53 height 14
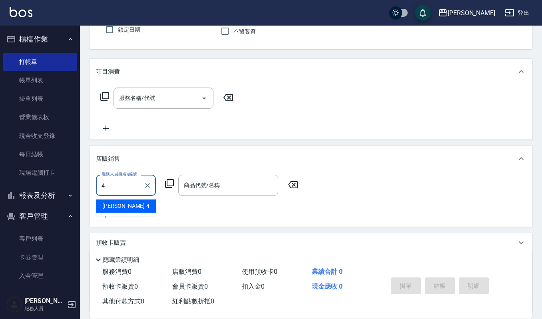
type input "[PERSON_NAME]-4"
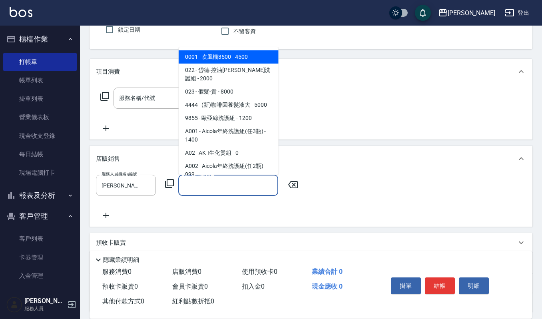
click at [235, 186] on input "商品代號/名稱" at bounding box center [228, 185] width 93 height 14
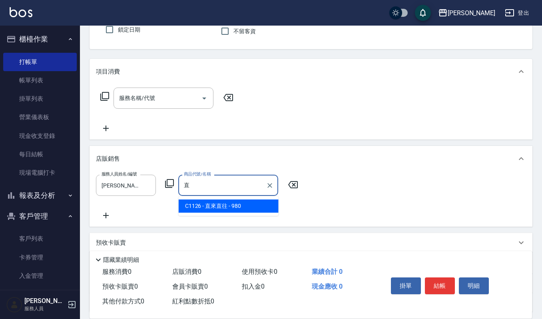
click at [235, 205] on span "C1126 - 直來直往 - 980" at bounding box center [229, 205] width 100 height 13
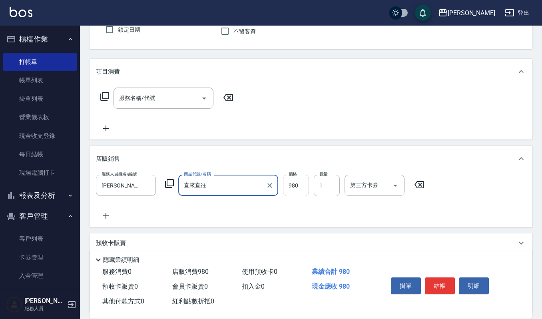
type input "直來直往"
click at [299, 181] on input "980" at bounding box center [296, 186] width 26 height 22
type input "882"
click at [442, 287] on button "結帳" at bounding box center [440, 285] width 30 height 17
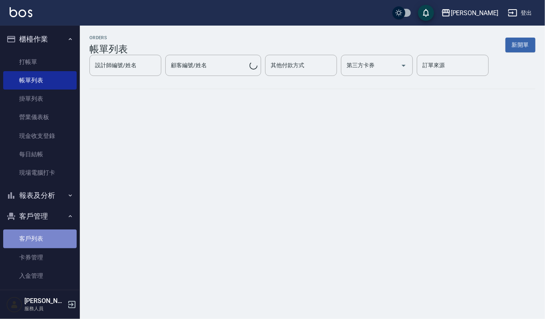
click at [50, 240] on link "客戶列表" at bounding box center [40, 238] width 74 height 18
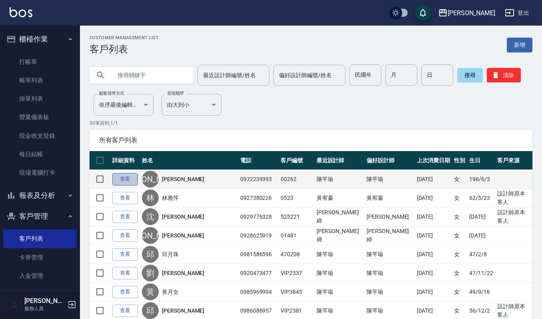
click at [128, 179] on link "查看" at bounding box center [125, 179] width 26 height 12
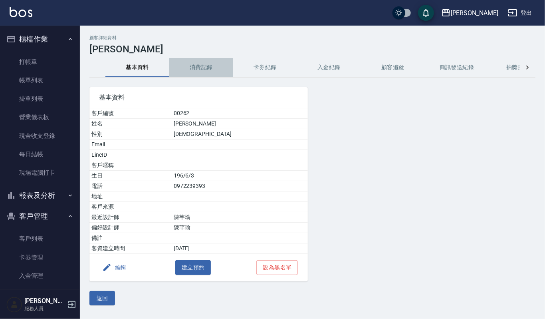
click at [203, 71] on button "消費記錄" at bounding box center [201, 67] width 64 height 19
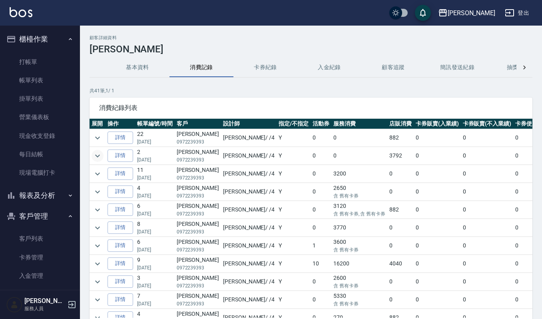
click at [97, 153] on icon "expand row" at bounding box center [98, 156] width 10 height 10
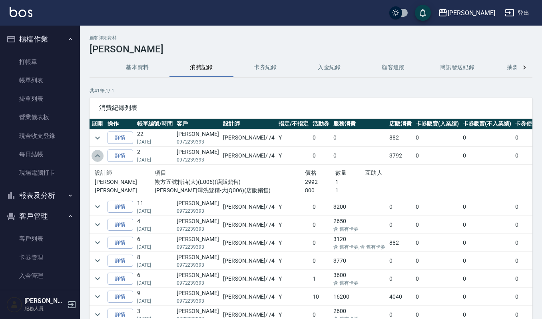
click at [97, 153] on icon "expand row" at bounding box center [98, 156] width 10 height 10
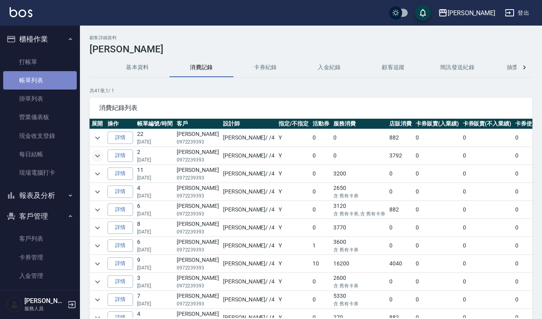
click at [40, 80] on link "帳單列表" at bounding box center [40, 80] width 74 height 18
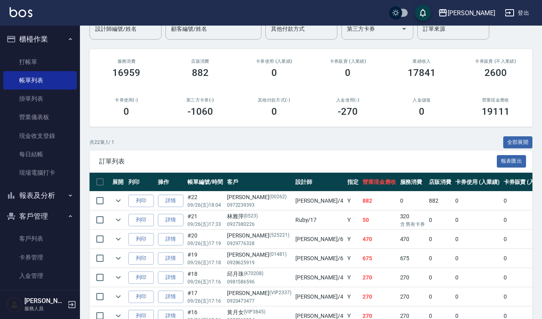
scroll to position [83, 0]
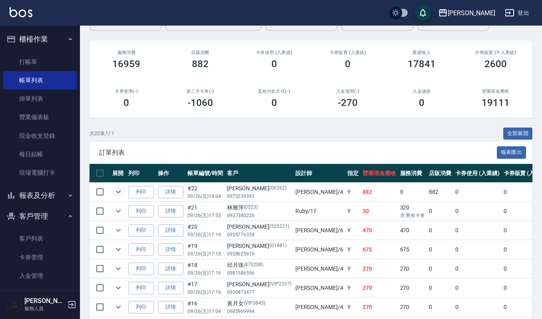
click at [117, 193] on icon "expand row" at bounding box center [118, 192] width 10 height 10
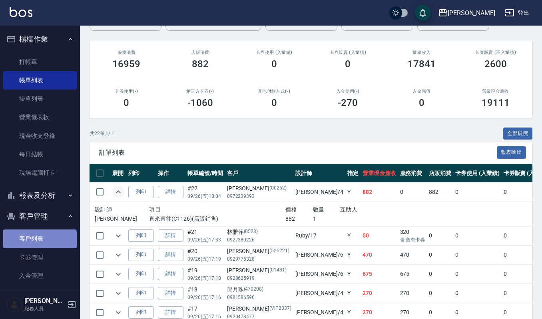
click at [39, 241] on link "客戶列表" at bounding box center [40, 238] width 74 height 18
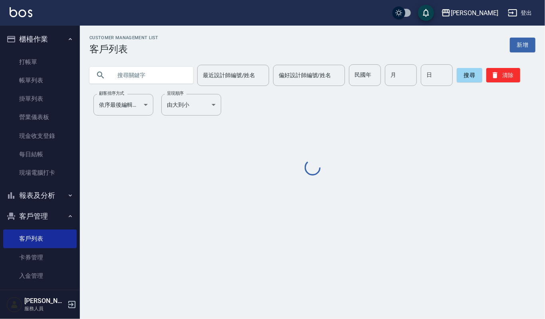
click at [172, 74] on input "text" at bounding box center [149, 75] width 75 height 22
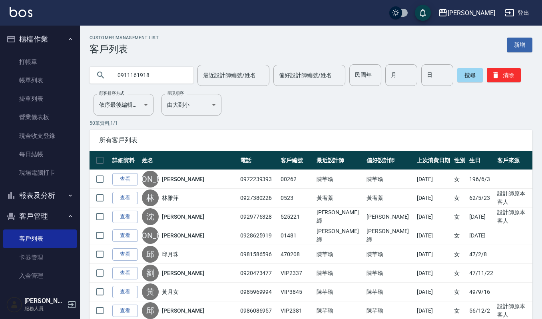
type input "0911161918"
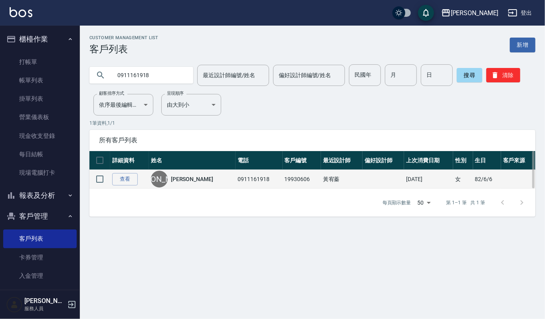
click at [117, 171] on td "查看" at bounding box center [129, 179] width 39 height 19
click at [125, 179] on link "查看" at bounding box center [125, 179] width 26 height 12
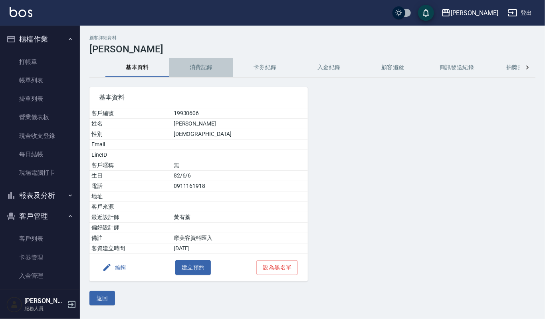
click at [198, 63] on button "消費記錄" at bounding box center [201, 67] width 64 height 19
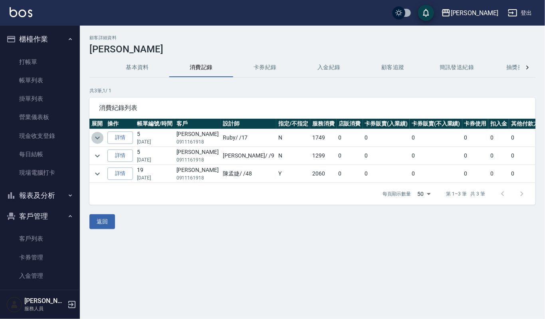
click at [95, 136] on icon "expand row" at bounding box center [98, 138] width 10 height 10
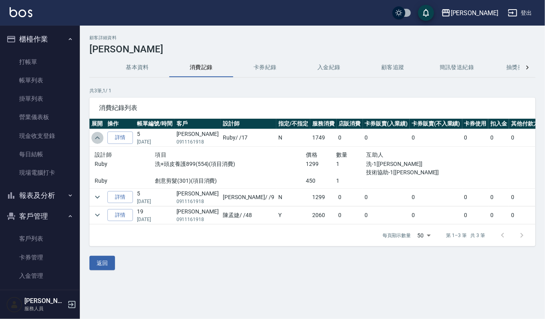
click at [95, 136] on icon "expand row" at bounding box center [98, 138] width 10 height 10
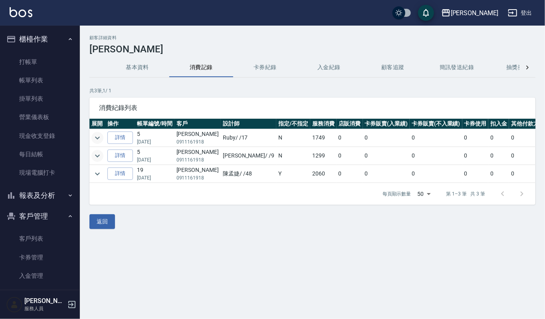
click at [100, 159] on icon "expand row" at bounding box center [98, 156] width 10 height 10
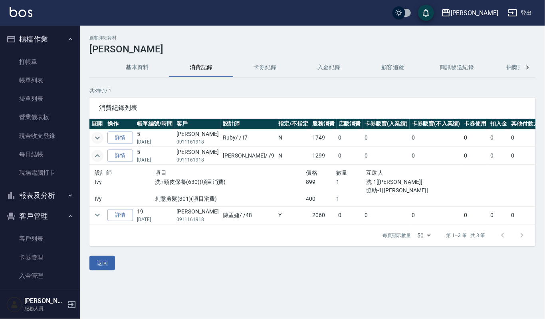
click at [100, 159] on icon "expand row" at bounding box center [98, 156] width 10 height 10
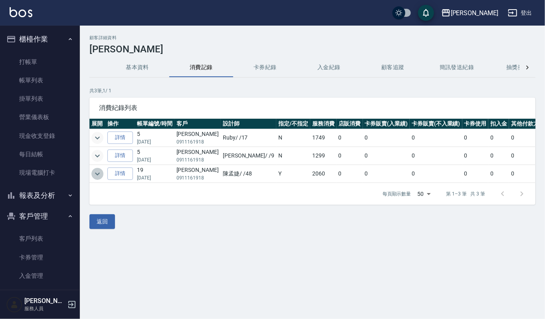
click at [98, 178] on icon "expand row" at bounding box center [98, 174] width 10 height 10
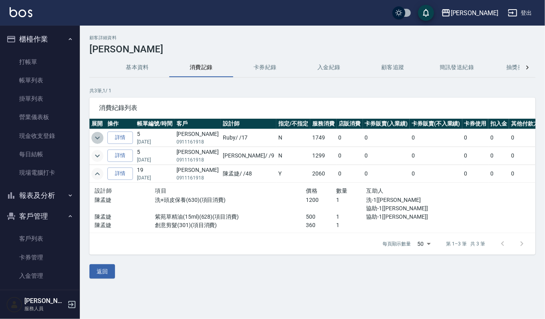
click at [101, 137] on icon "expand row" at bounding box center [98, 138] width 10 height 10
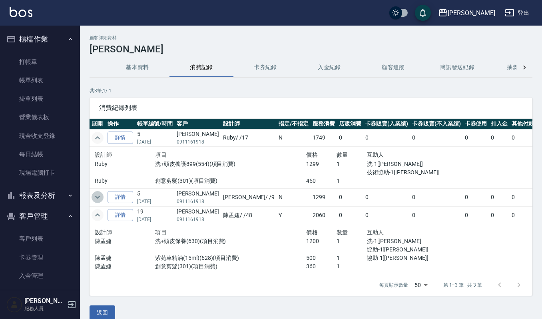
click at [99, 198] on icon "expand row" at bounding box center [98, 197] width 10 height 10
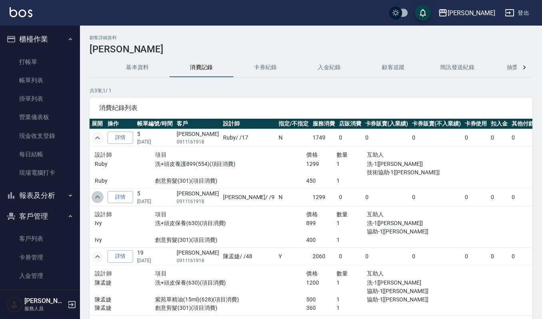
click at [99, 198] on icon "expand row" at bounding box center [97, 196] width 5 height 3
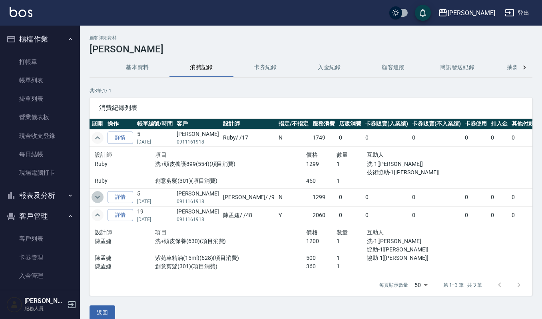
click at [96, 198] on icon "expand row" at bounding box center [97, 197] width 5 height 3
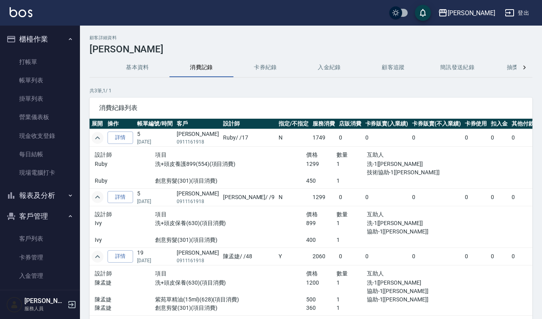
click at [96, 198] on icon "expand row" at bounding box center [97, 196] width 5 height 3
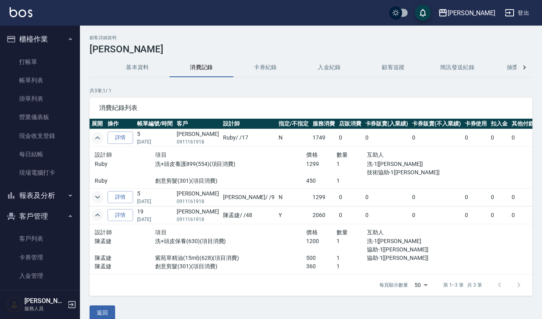
click at [144, 73] on button "基本資料" at bounding box center [137, 67] width 64 height 19
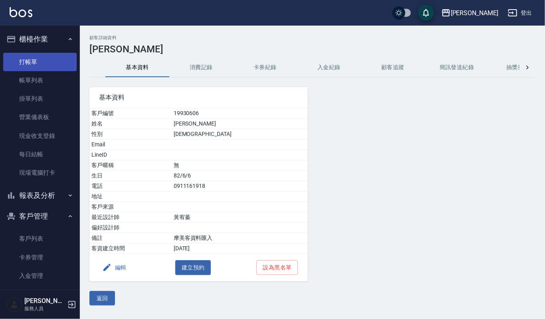
click at [44, 59] on link "打帳單" at bounding box center [40, 62] width 74 height 18
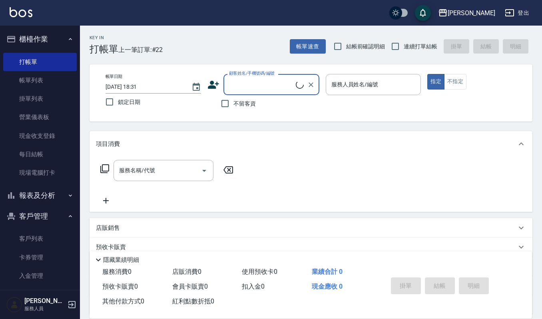
click at [249, 87] on input "顧客姓名/手機號碼/編號" at bounding box center [261, 85] width 69 height 14
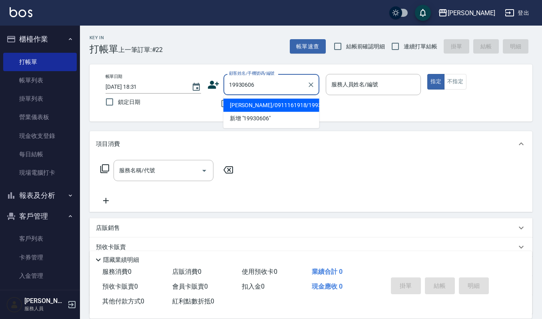
type input "[PERSON_NAME]/0911161918/19930606"
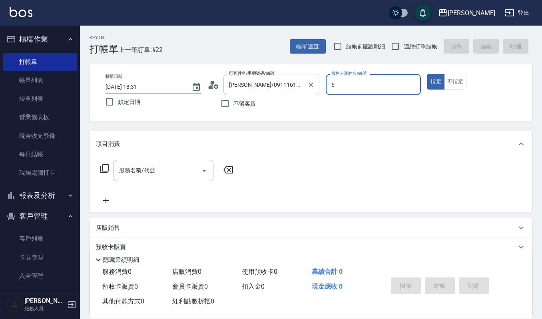
type input "Joalin-6"
type button "true"
click at [465, 82] on button "不指定" at bounding box center [455, 82] width 22 height 16
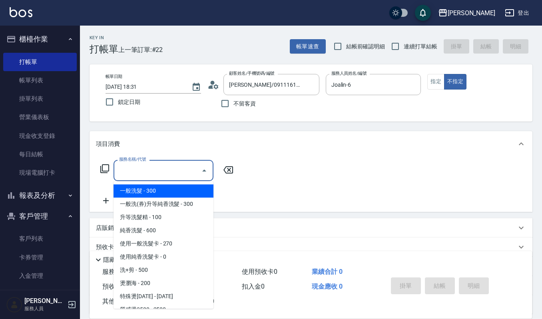
click at [171, 169] on input "服務名稱/代號" at bounding box center [157, 170] width 81 height 14
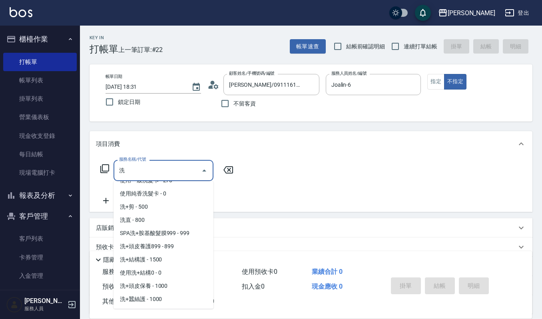
scroll to position [71, 0]
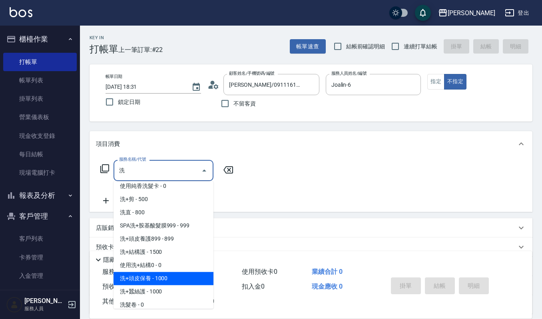
click at [182, 281] on span "洗+頭皮保養 - 1000" at bounding box center [163, 278] width 100 height 13
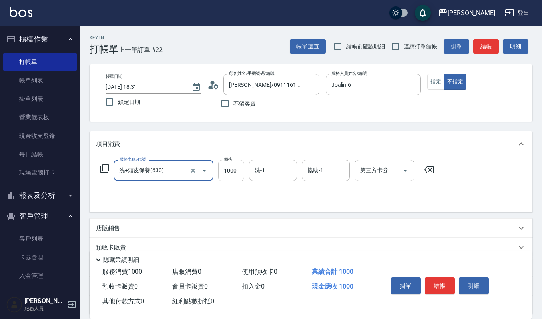
type input "洗+頭皮保養(630)"
click at [240, 170] on input "1000" at bounding box center [231, 171] width 26 height 22
type input "1299"
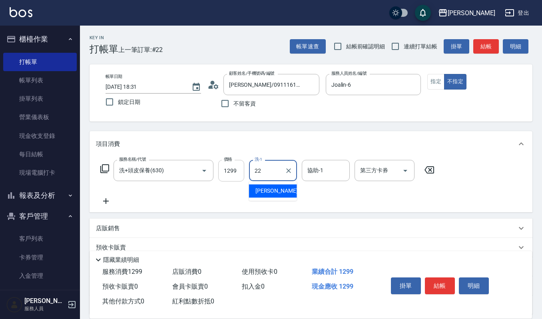
type input "[PERSON_NAME]-22"
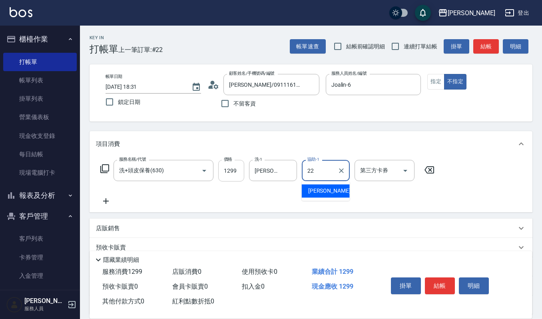
type input "[PERSON_NAME]-22"
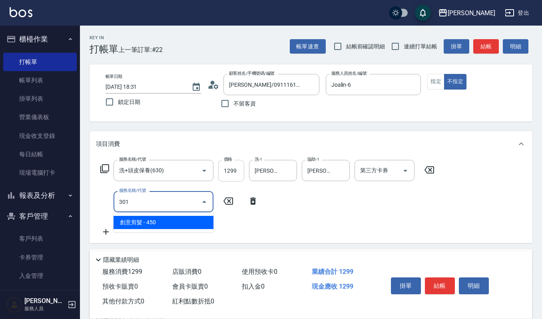
type input "創意剪髮(301)"
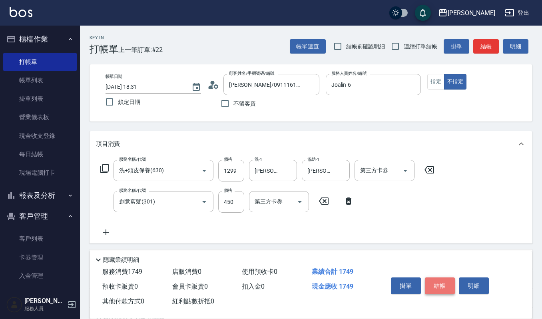
click at [440, 285] on button "結帳" at bounding box center [440, 285] width 30 height 17
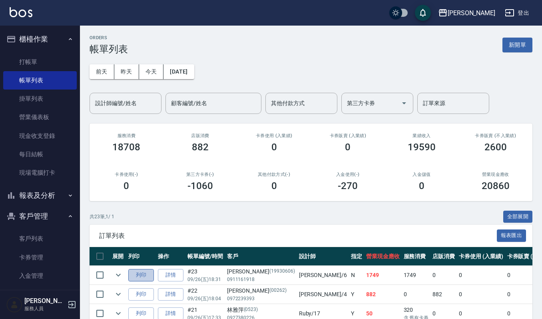
click at [145, 275] on button "列印" at bounding box center [141, 275] width 26 height 12
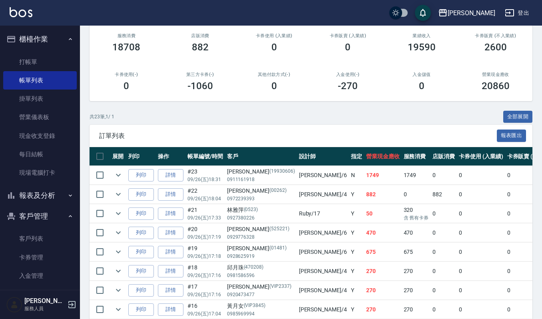
scroll to position [104, 0]
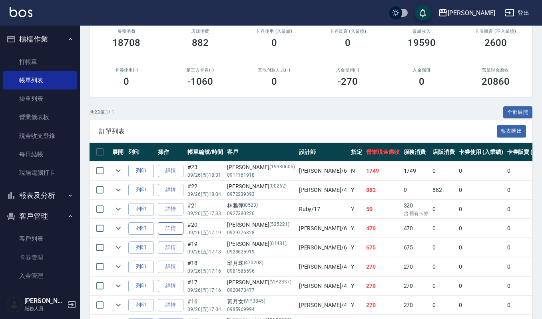
click at [163, 232] on link "詳情" at bounding box center [171, 228] width 26 height 12
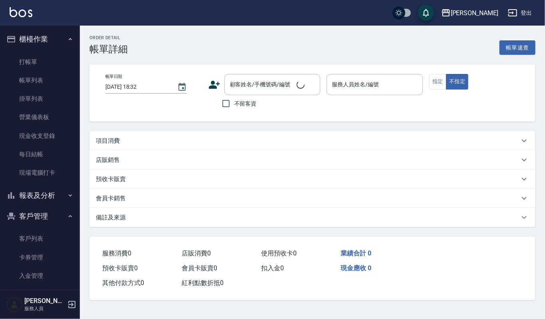
type input "[DATE] 17:19"
type input "Joalin-6"
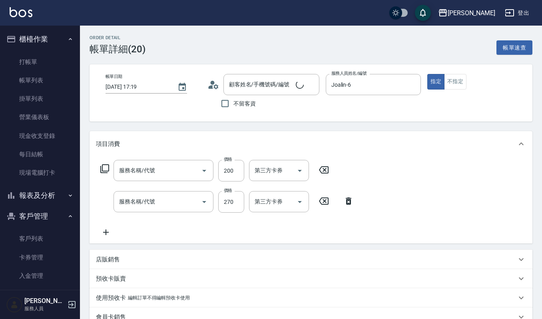
type input "[PERSON_NAME]/0929776328/525221"
type input "自備絲露(531)"
type input "一般洗髮(101)"
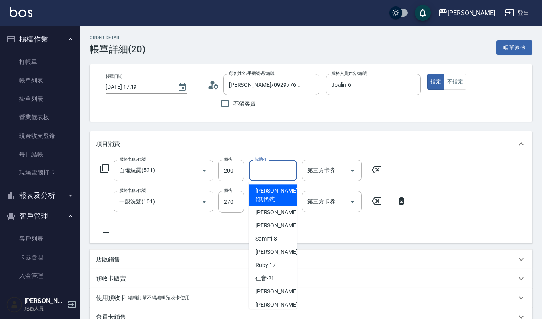
click at [285, 174] on input "協助-1" at bounding box center [273, 170] width 41 height 14
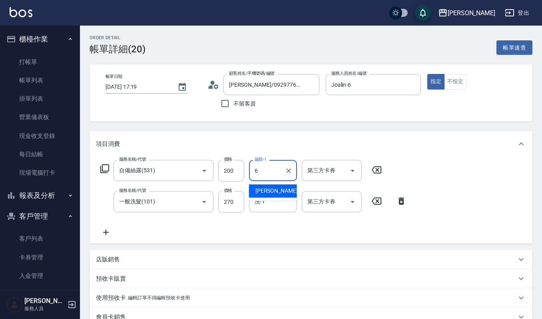
type input "Joalin-6"
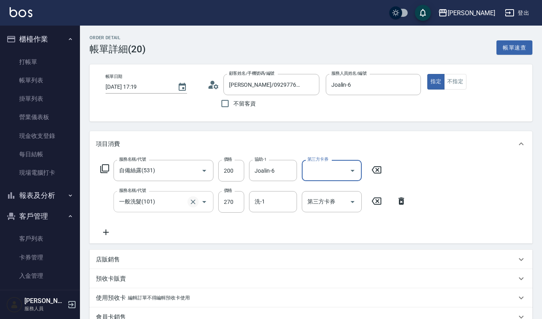
click at [192, 204] on icon "Clear" at bounding box center [193, 202] width 8 height 8
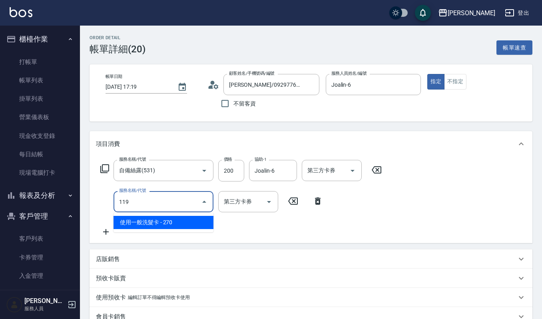
type input "使用一般洗髮卡(119)"
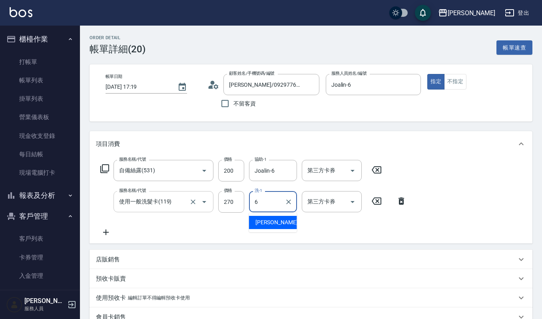
type input "Joalin-6"
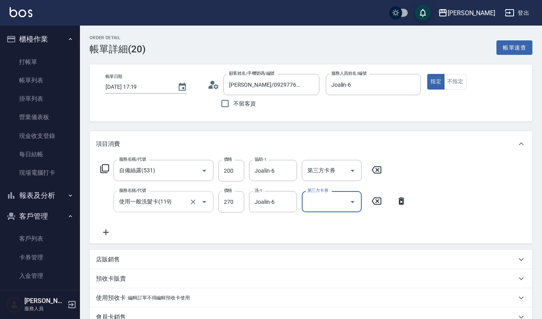
click at [349, 205] on icon "Open" at bounding box center [353, 202] width 10 height 10
click at [333, 235] on span "舊有卡券" at bounding box center [332, 235] width 60 height 13
type input "舊有卡券"
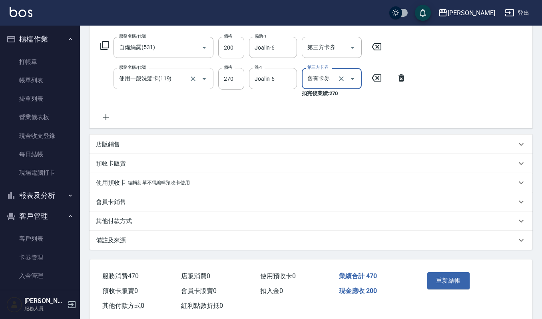
scroll to position [138, 0]
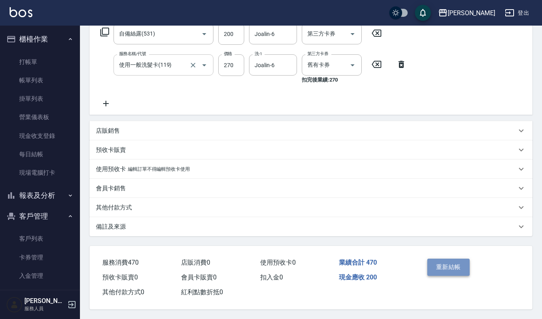
click at [441, 268] on button "重新結帳" at bounding box center [448, 267] width 42 height 17
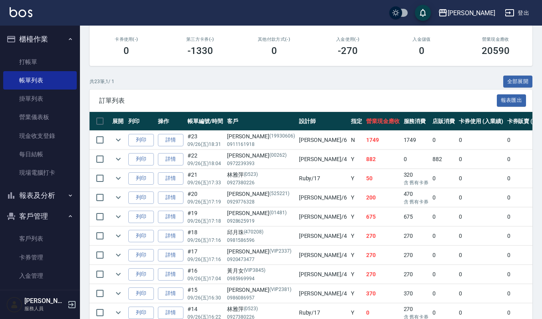
scroll to position [147, 0]
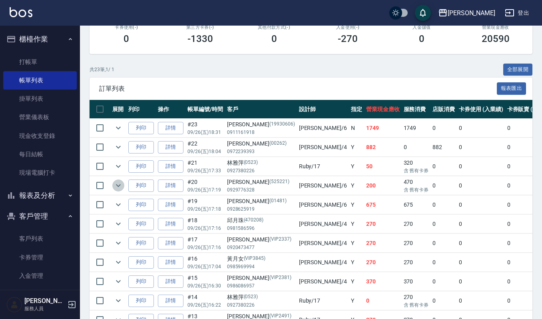
click at [117, 186] on icon "expand row" at bounding box center [118, 185] width 5 height 3
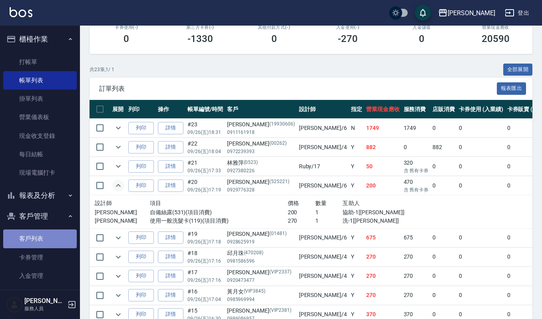
click at [44, 237] on link "客戶列表" at bounding box center [40, 238] width 74 height 18
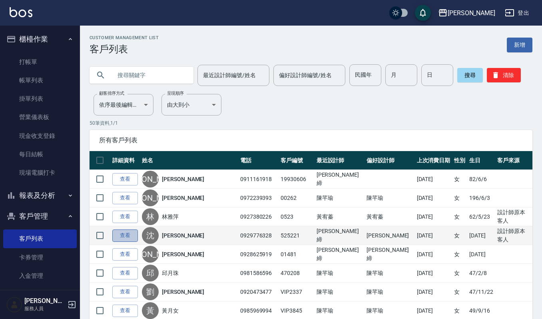
click at [127, 234] on link "查看" at bounding box center [125, 235] width 26 height 12
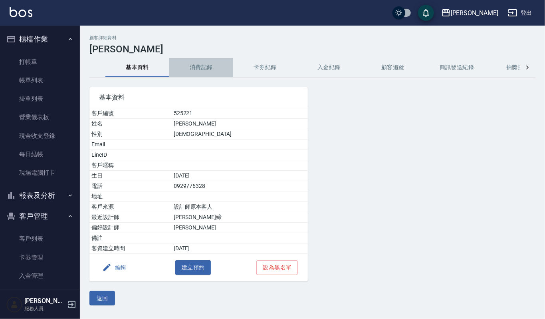
click at [208, 61] on button "消費記錄" at bounding box center [201, 67] width 64 height 19
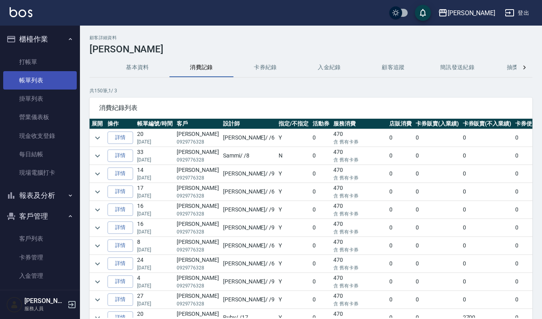
click at [63, 76] on link "帳單列表" at bounding box center [40, 80] width 74 height 18
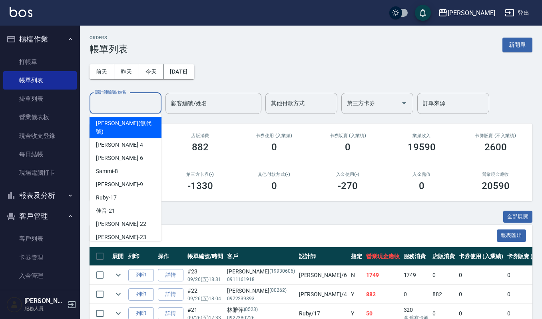
click at [123, 105] on input "設計師編號/姓名" at bounding box center [125, 103] width 65 height 14
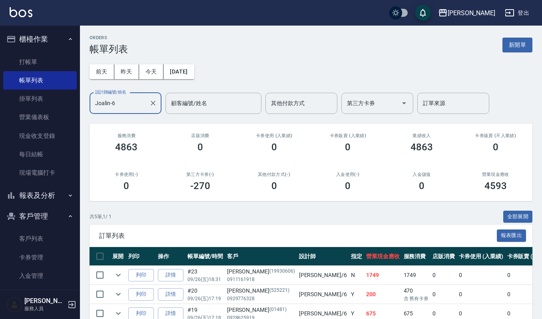
scroll to position [83, 0]
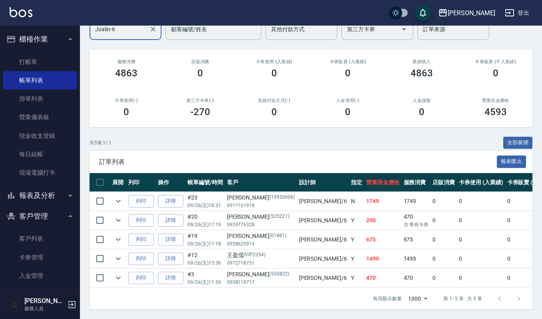
type input "Joalin-6"
click at [52, 41] on button "櫃檯作業" at bounding box center [40, 39] width 74 height 21
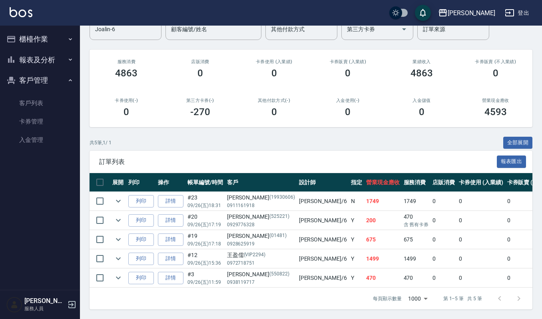
click at [56, 55] on button "報表及分析" at bounding box center [40, 60] width 74 height 21
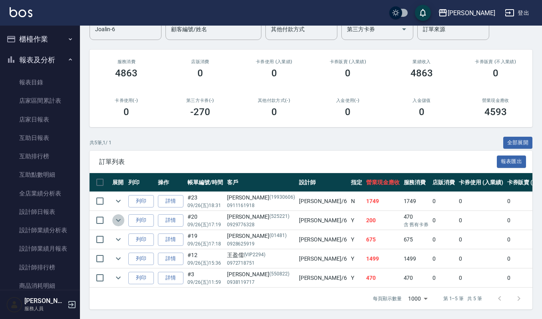
click at [117, 215] on icon "expand row" at bounding box center [118, 220] width 10 height 10
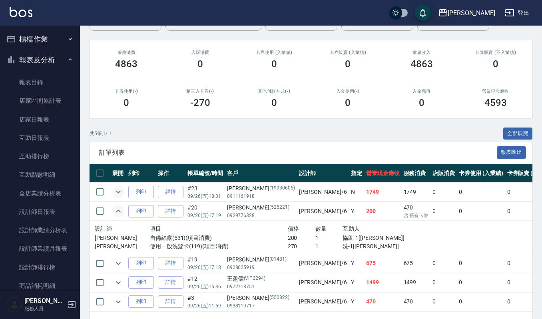
click at [117, 195] on icon "expand row" at bounding box center [118, 192] width 10 height 10
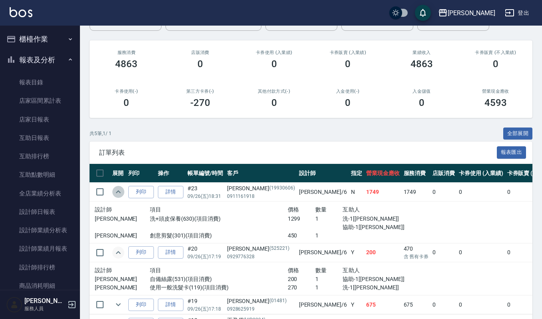
click at [117, 195] on icon "expand row" at bounding box center [118, 192] width 10 height 10
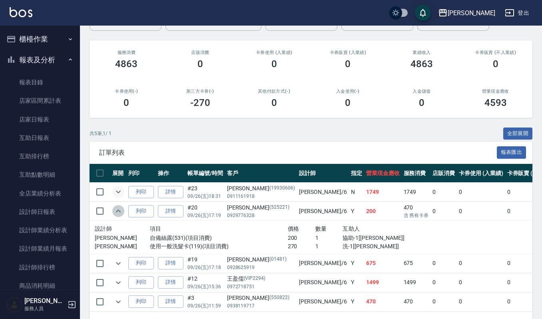
click at [114, 212] on icon "expand row" at bounding box center [118, 211] width 10 height 10
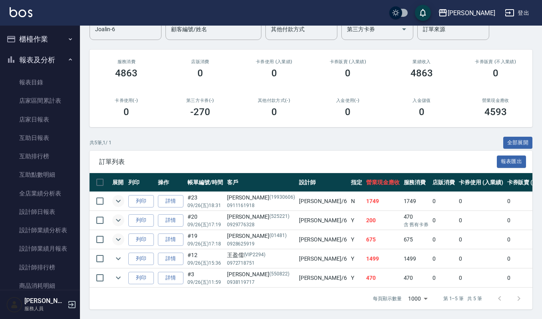
click at [120, 235] on icon "expand row" at bounding box center [118, 240] width 10 height 10
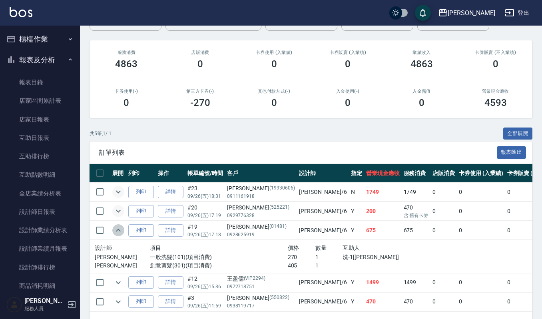
click at [120, 229] on icon "expand row" at bounding box center [118, 230] width 10 height 10
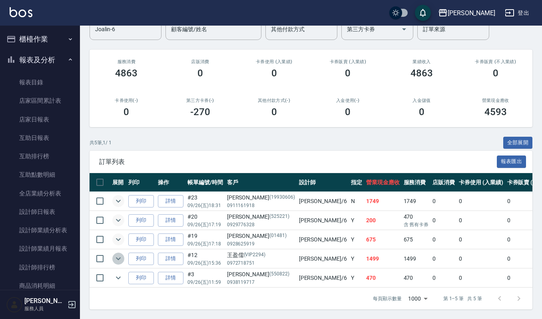
click at [121, 254] on icon "expand row" at bounding box center [118, 259] width 10 height 10
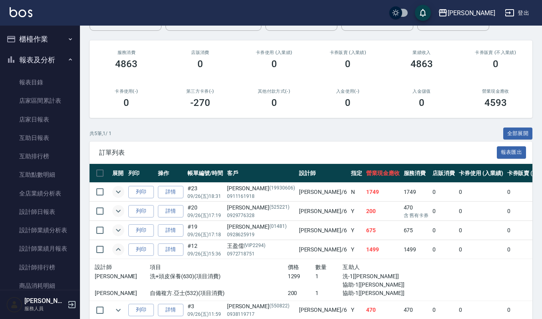
click at [121, 253] on icon "expand row" at bounding box center [118, 250] width 10 height 10
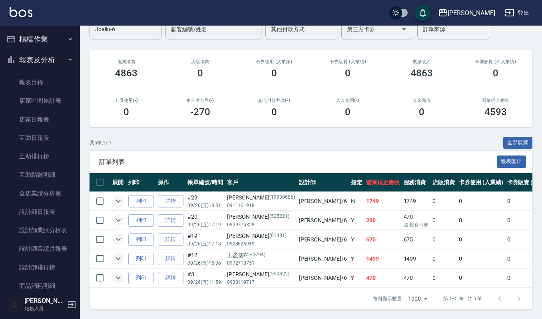
click at [117, 273] on icon "expand row" at bounding box center [118, 278] width 10 height 10
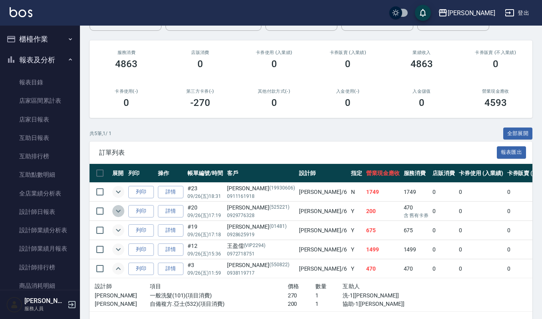
click at [121, 211] on icon "expand row" at bounding box center [118, 211] width 10 height 10
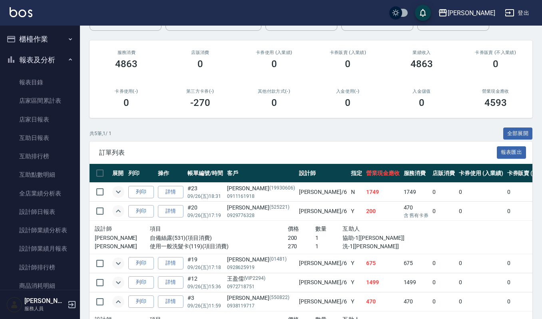
click at [120, 194] on icon "expand row" at bounding box center [118, 192] width 10 height 10
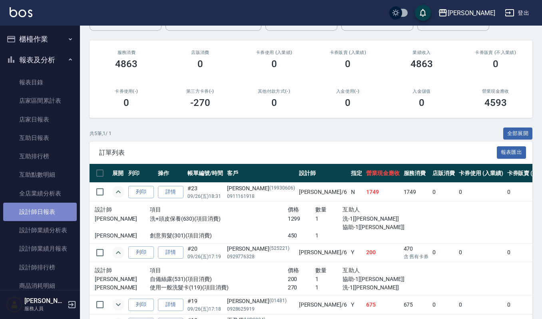
click at [44, 208] on link "設計師日報表" at bounding box center [40, 212] width 74 height 18
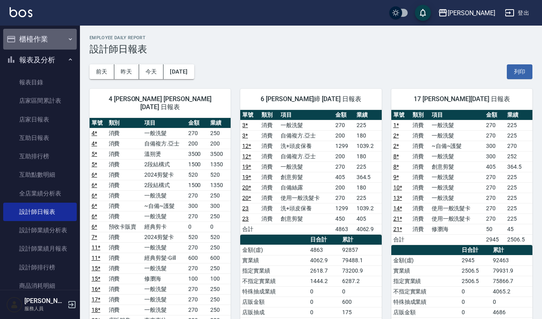
click at [55, 41] on button "櫃檯作業" at bounding box center [40, 39] width 74 height 21
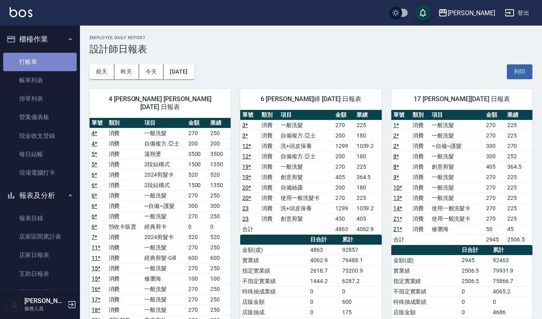
click at [46, 68] on link "打帳單" at bounding box center [40, 62] width 74 height 18
